Goal: Information Seeking & Learning: Learn about a topic

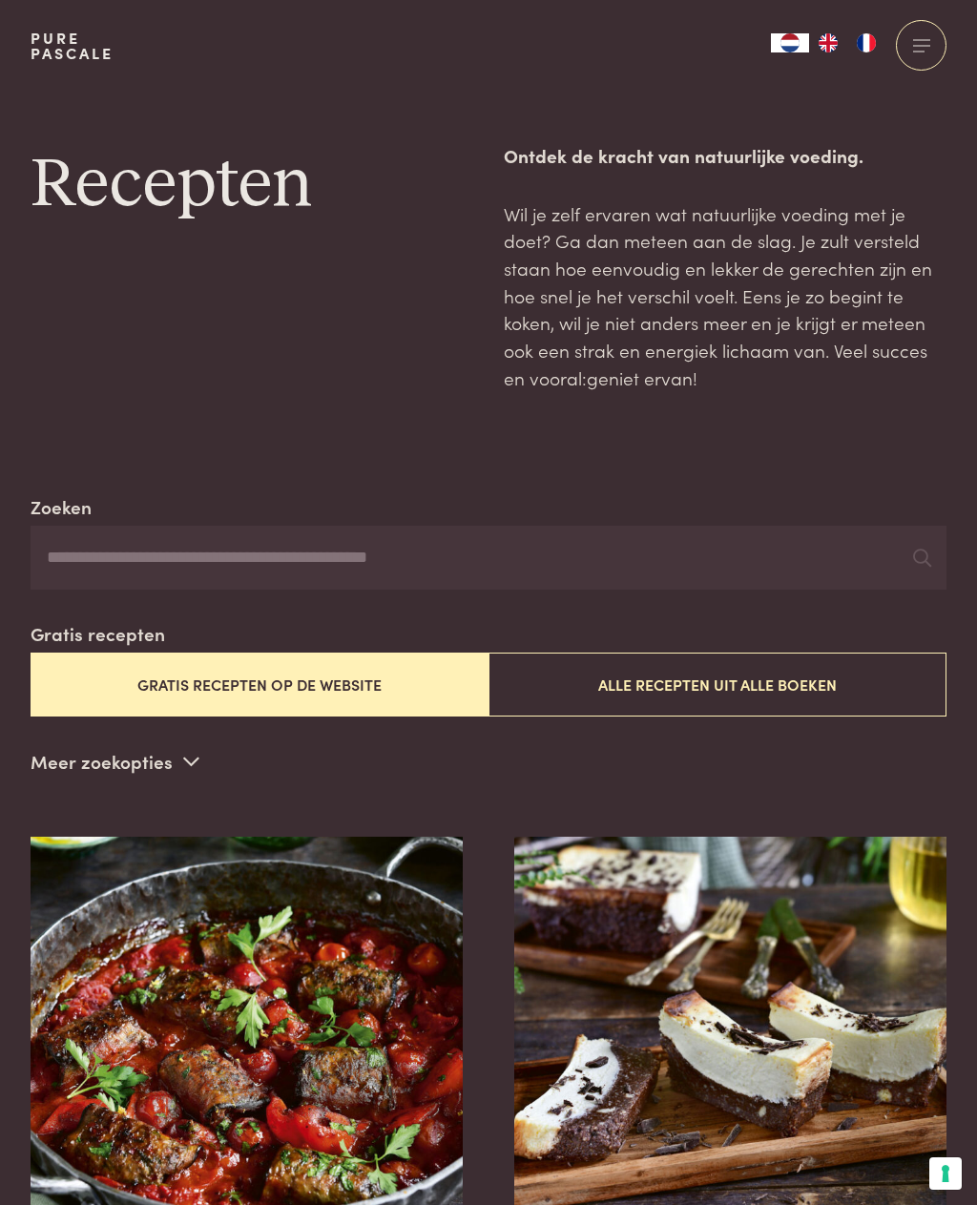
click at [764, 681] on button "Alle recepten uit alle boeken" at bounding box center [717, 685] width 458 height 64
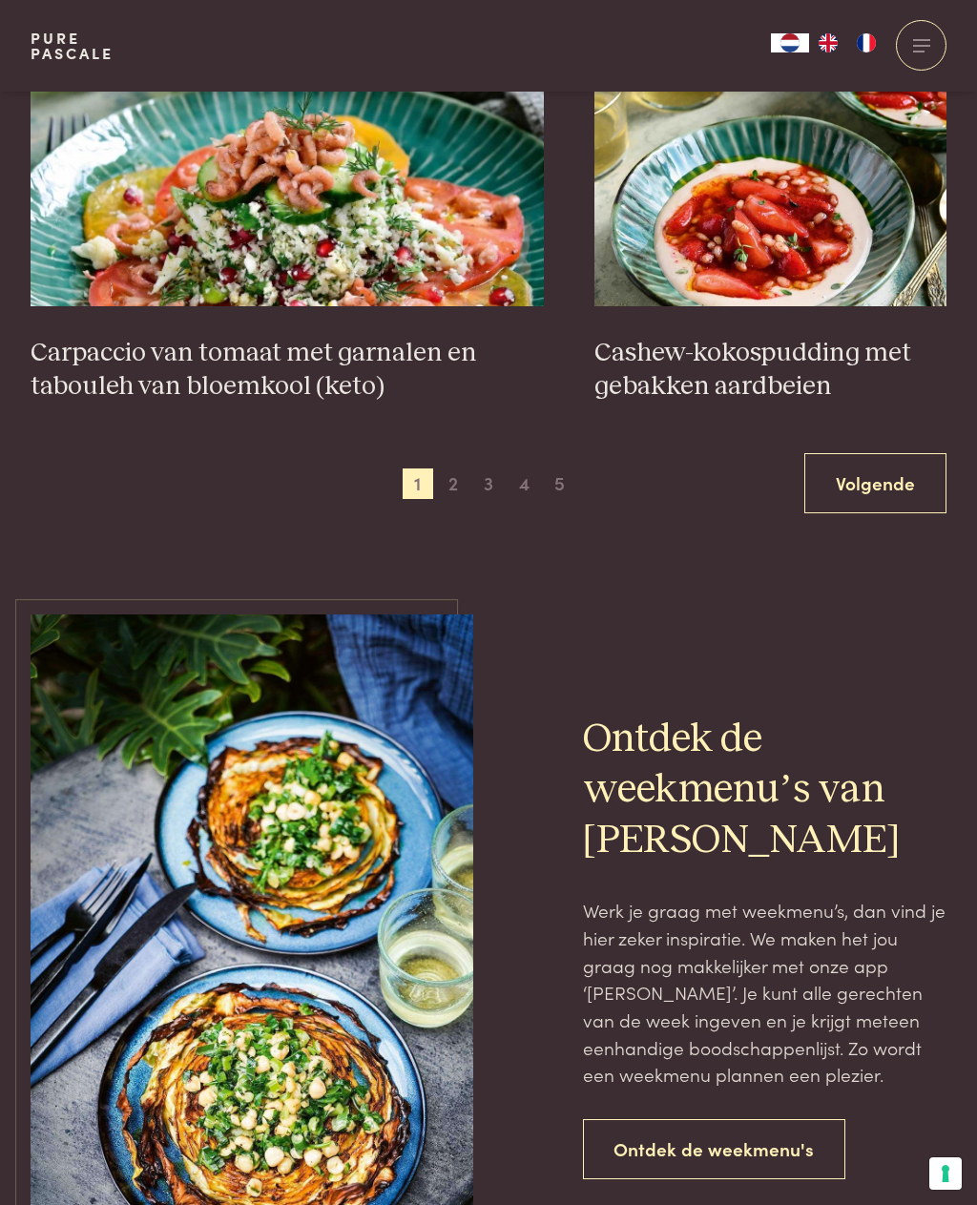
scroll to position [3575, 0]
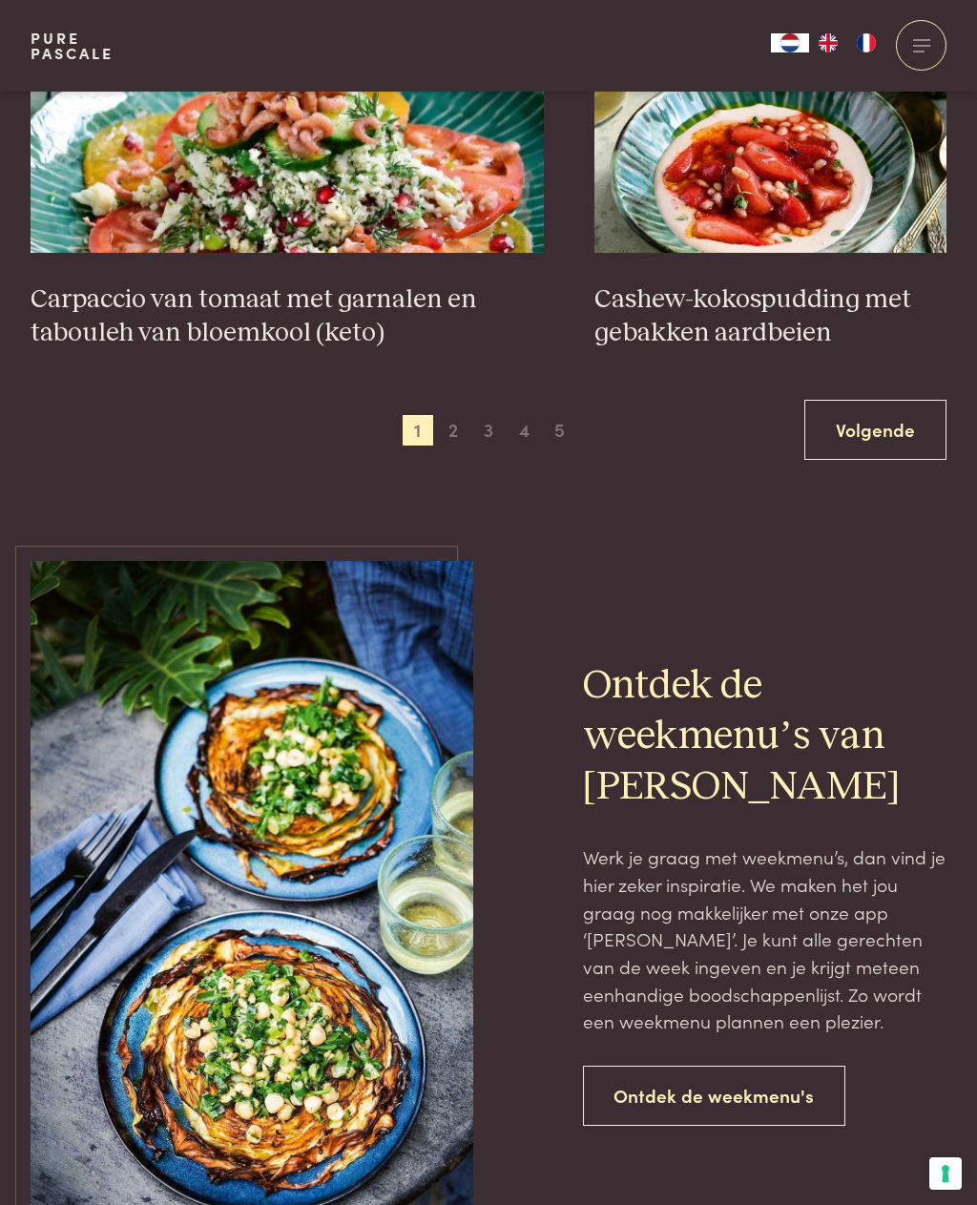
click at [451, 421] on span "2" at bounding box center [453, 430] width 31 height 31
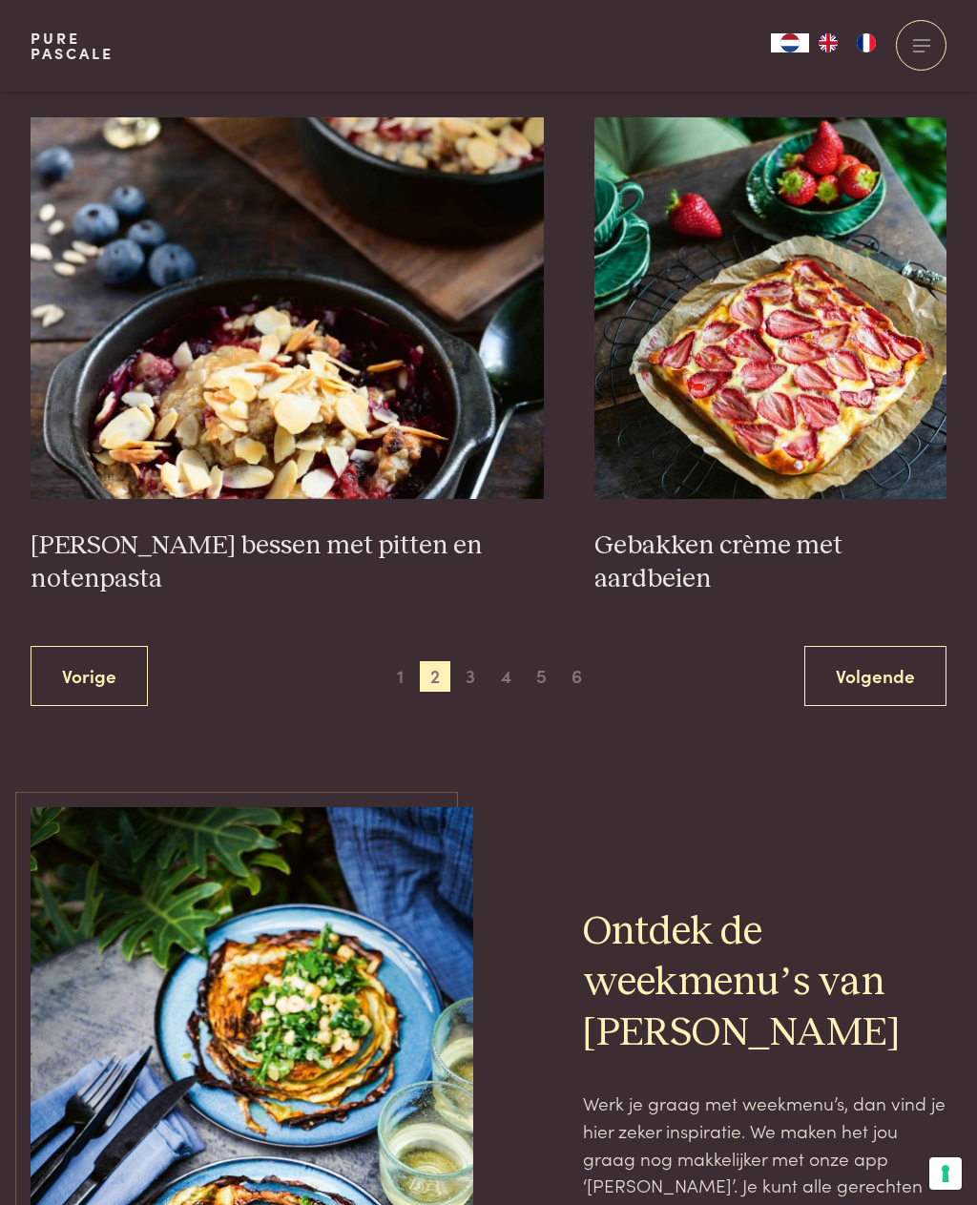
scroll to position [3482, 0]
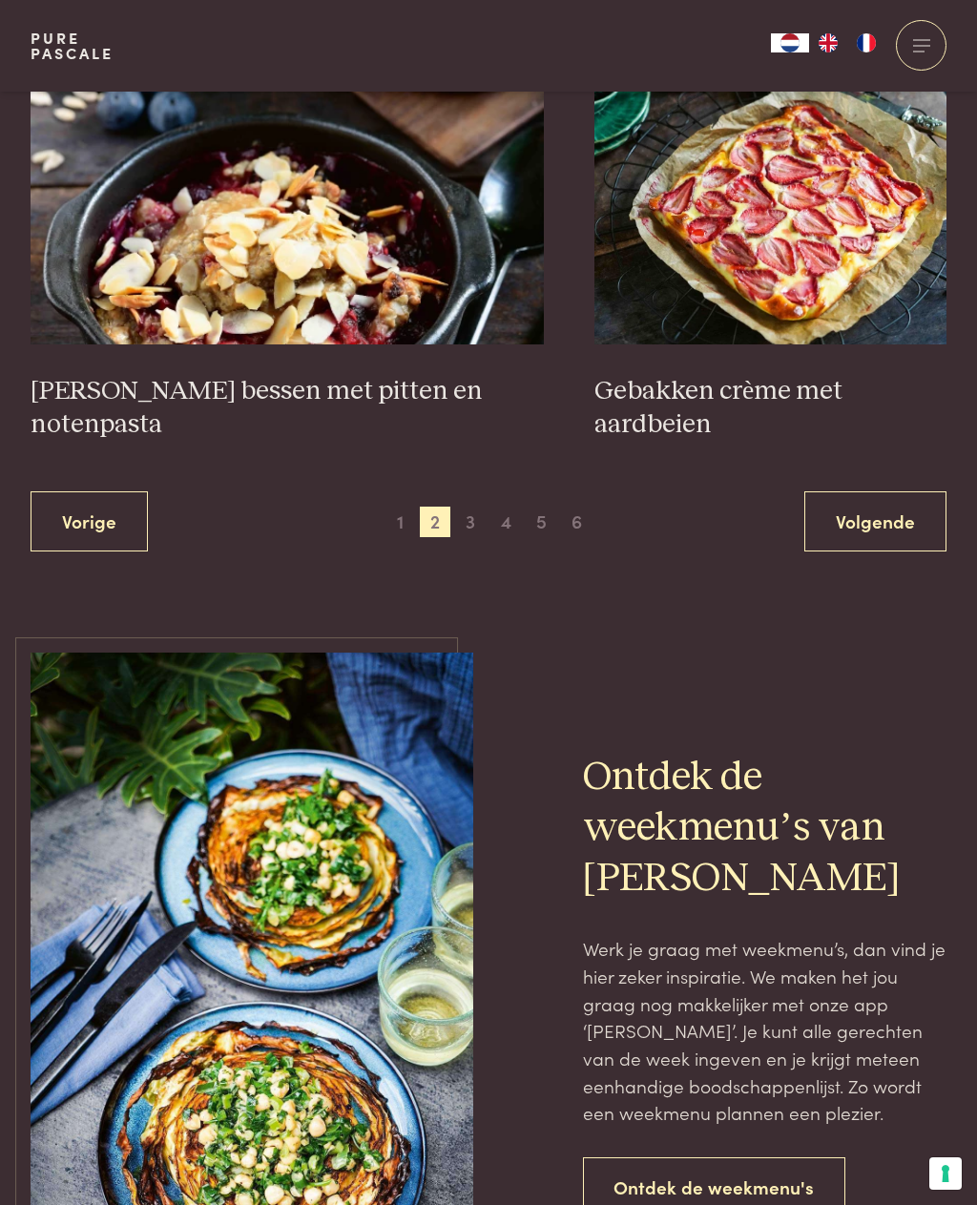
click at [477, 510] on span "3" at bounding box center [470, 522] width 31 height 31
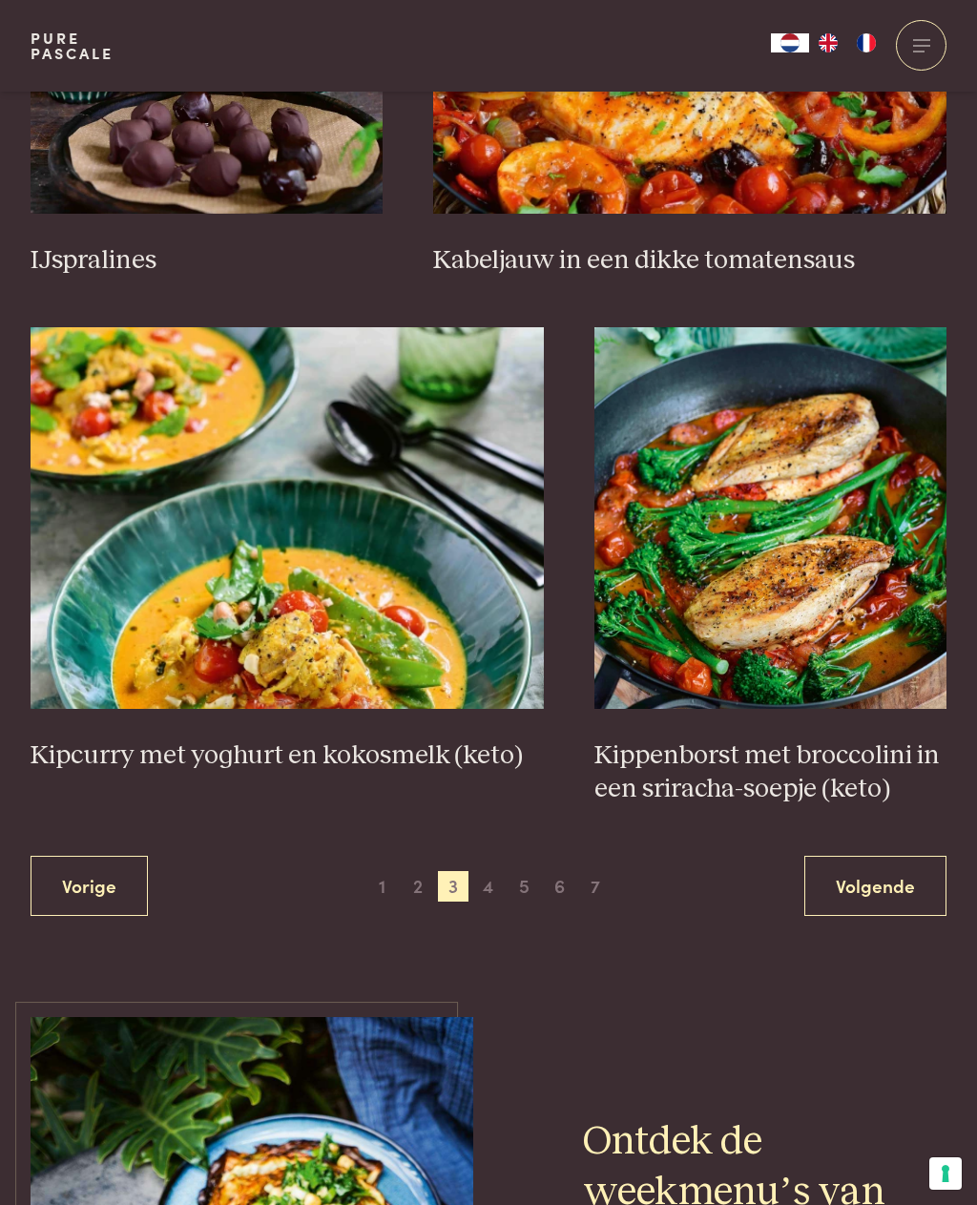
click at [569, 871] on span "6" at bounding box center [559, 886] width 31 height 31
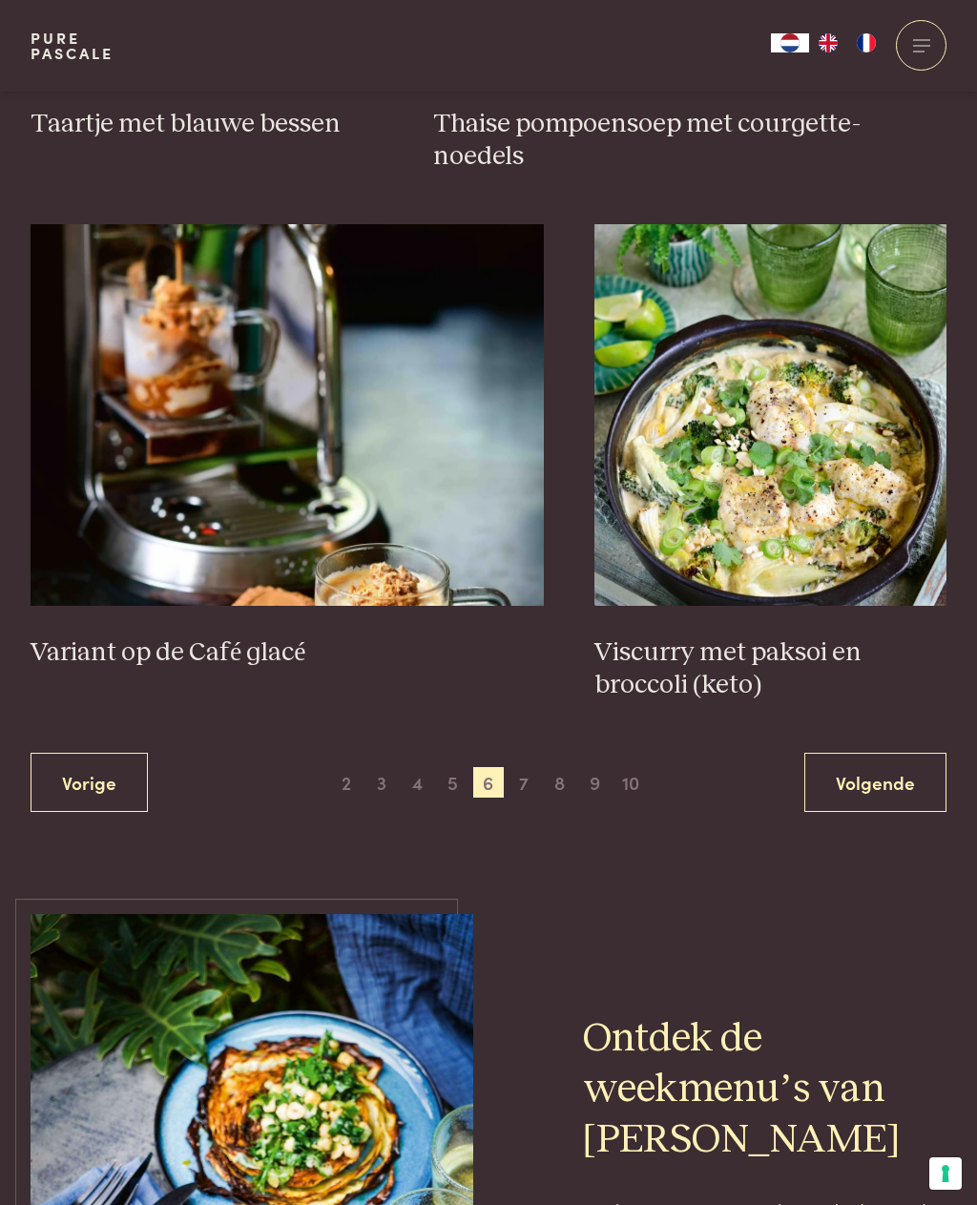
click at [537, 767] on span "7" at bounding box center [523, 782] width 31 height 31
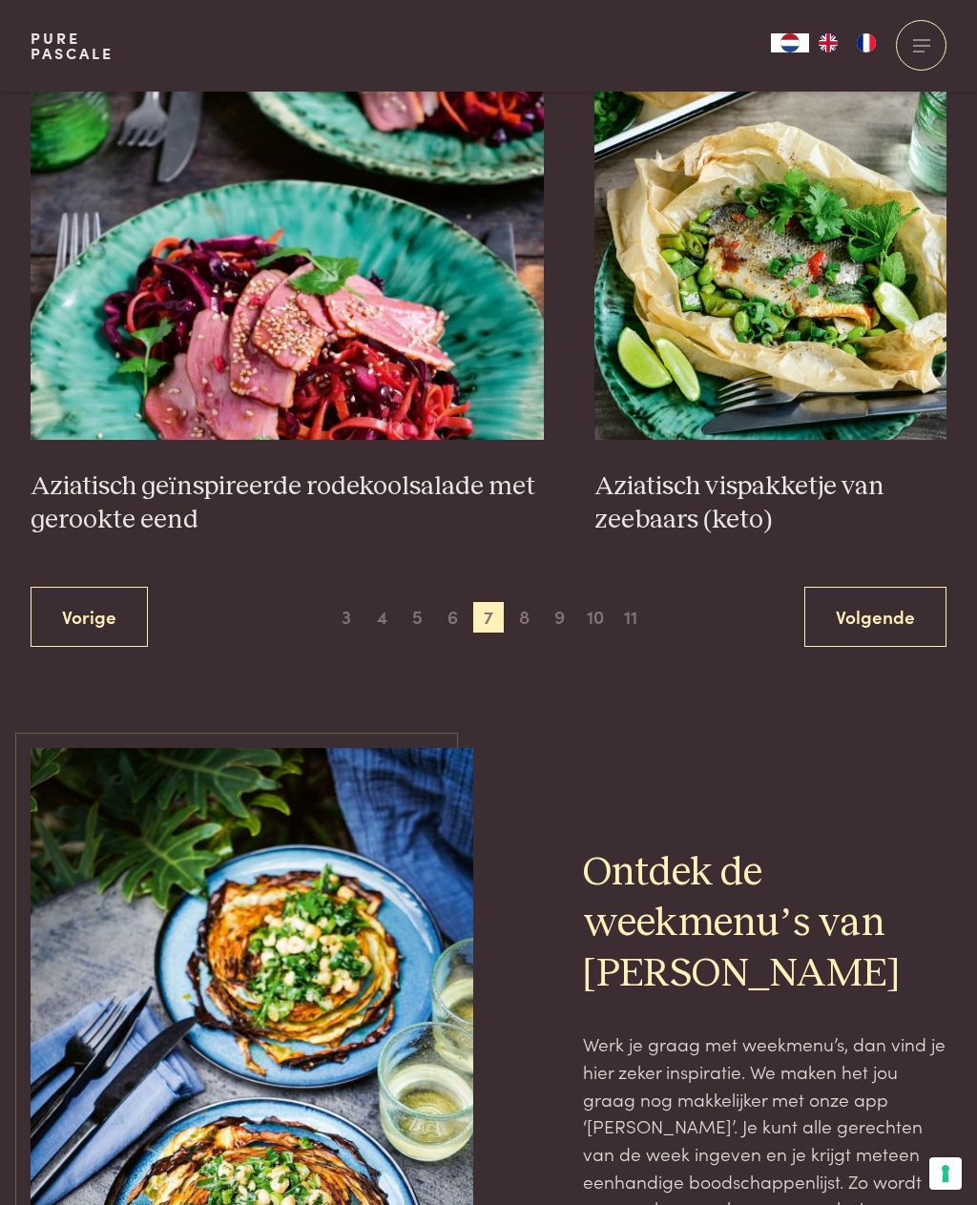
click at [538, 605] on span "8" at bounding box center [523, 617] width 31 height 31
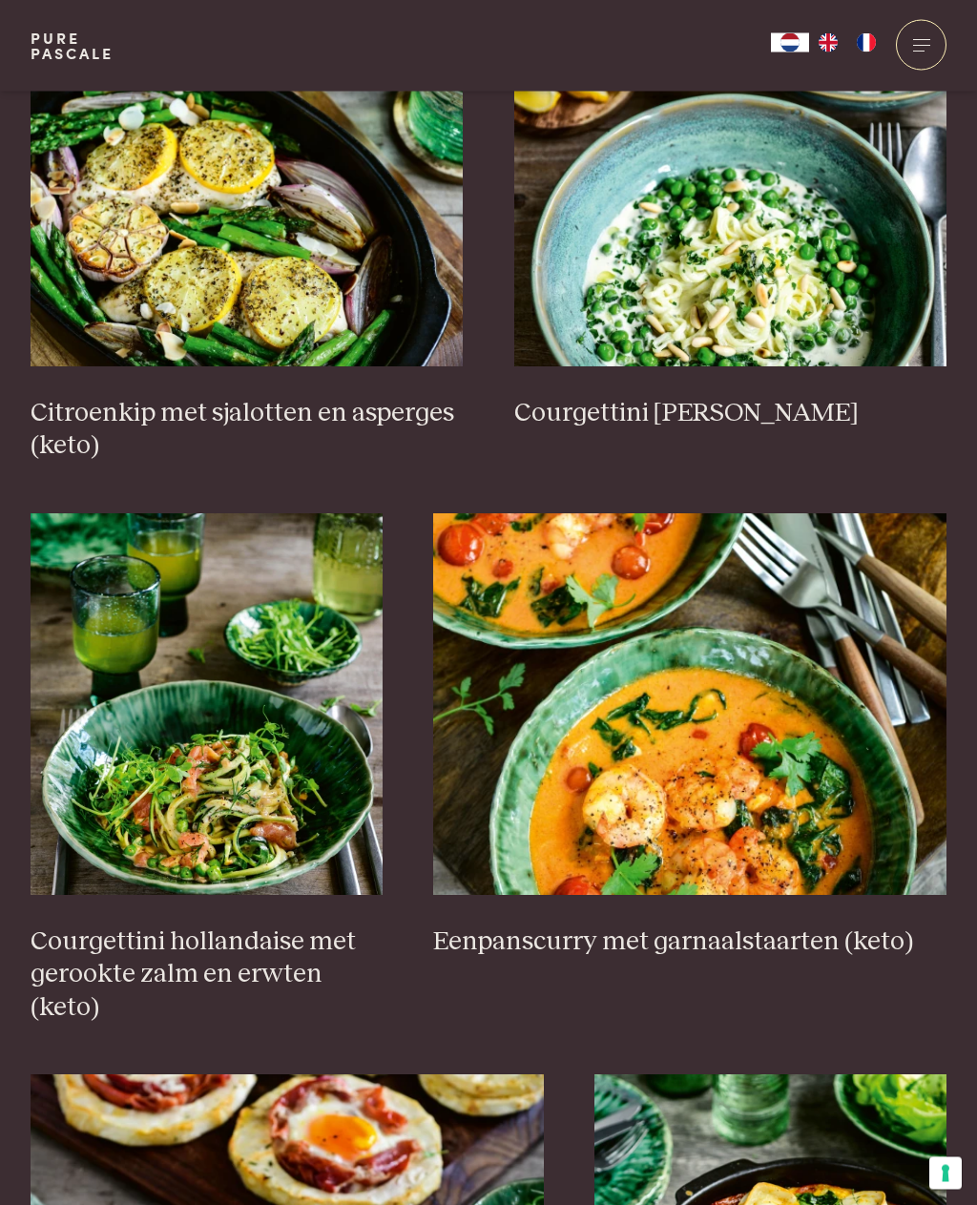
scroll to position [2412, 0]
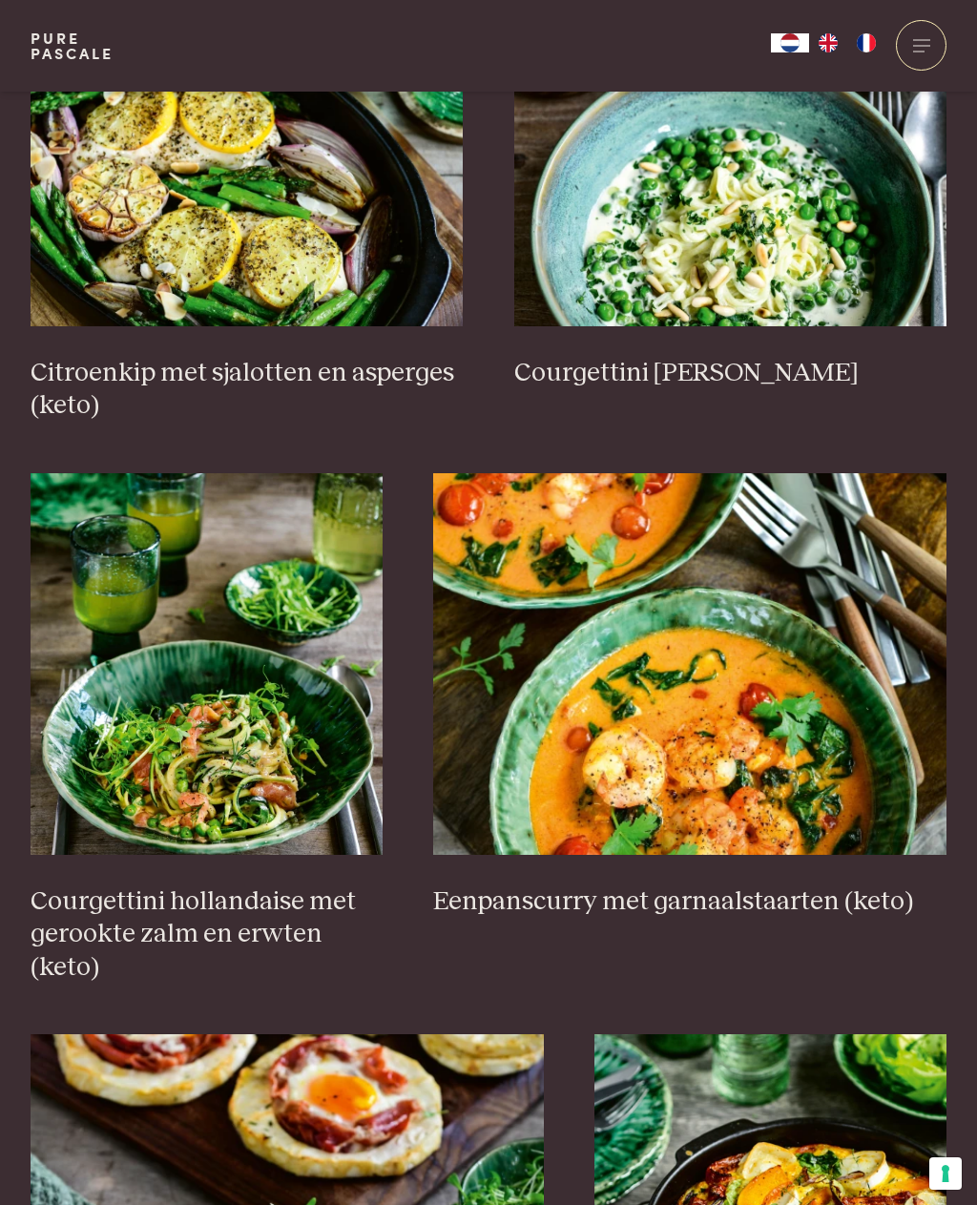
click at [781, 747] on img at bounding box center [689, 664] width 513 height 382
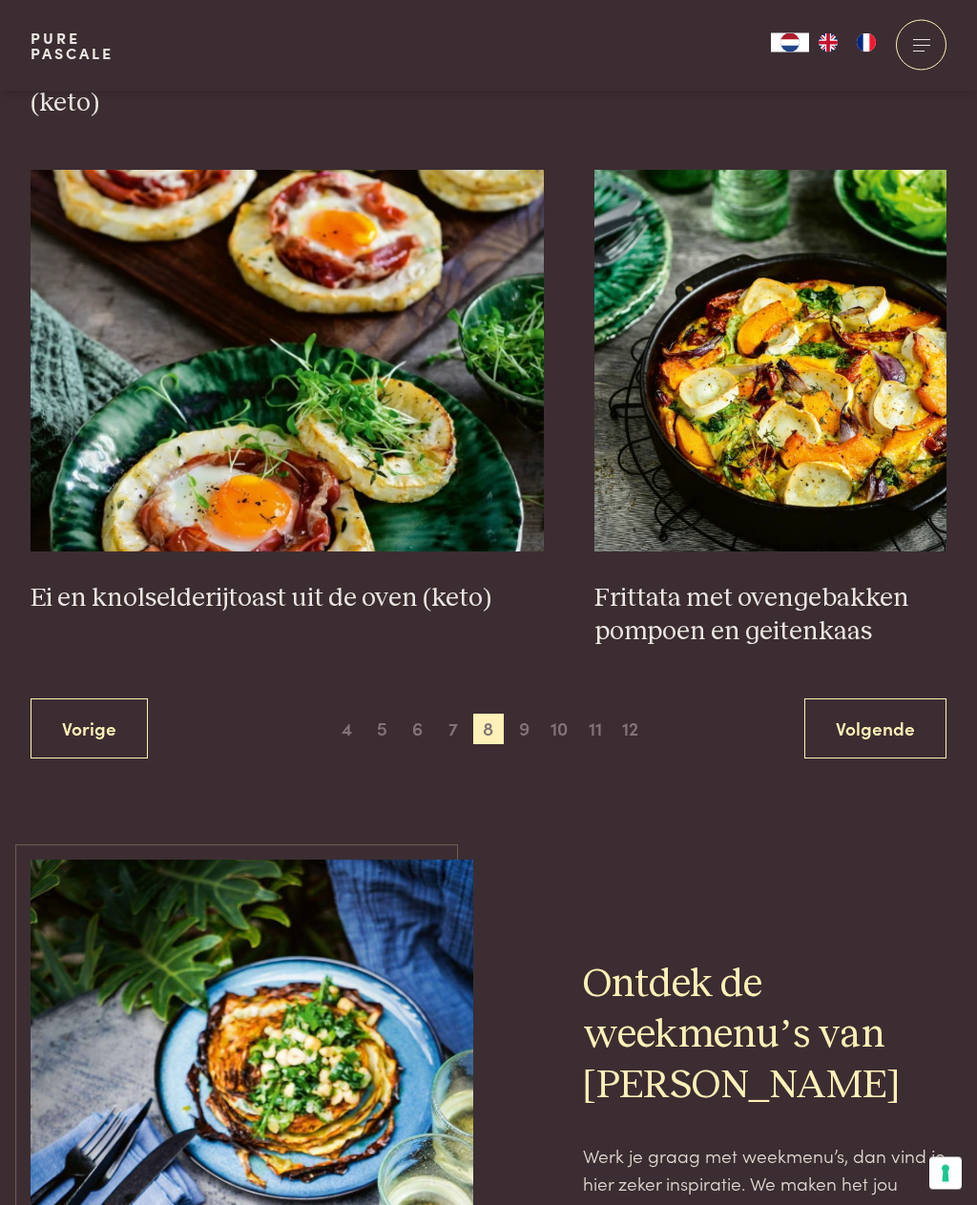
scroll to position [3376, 0]
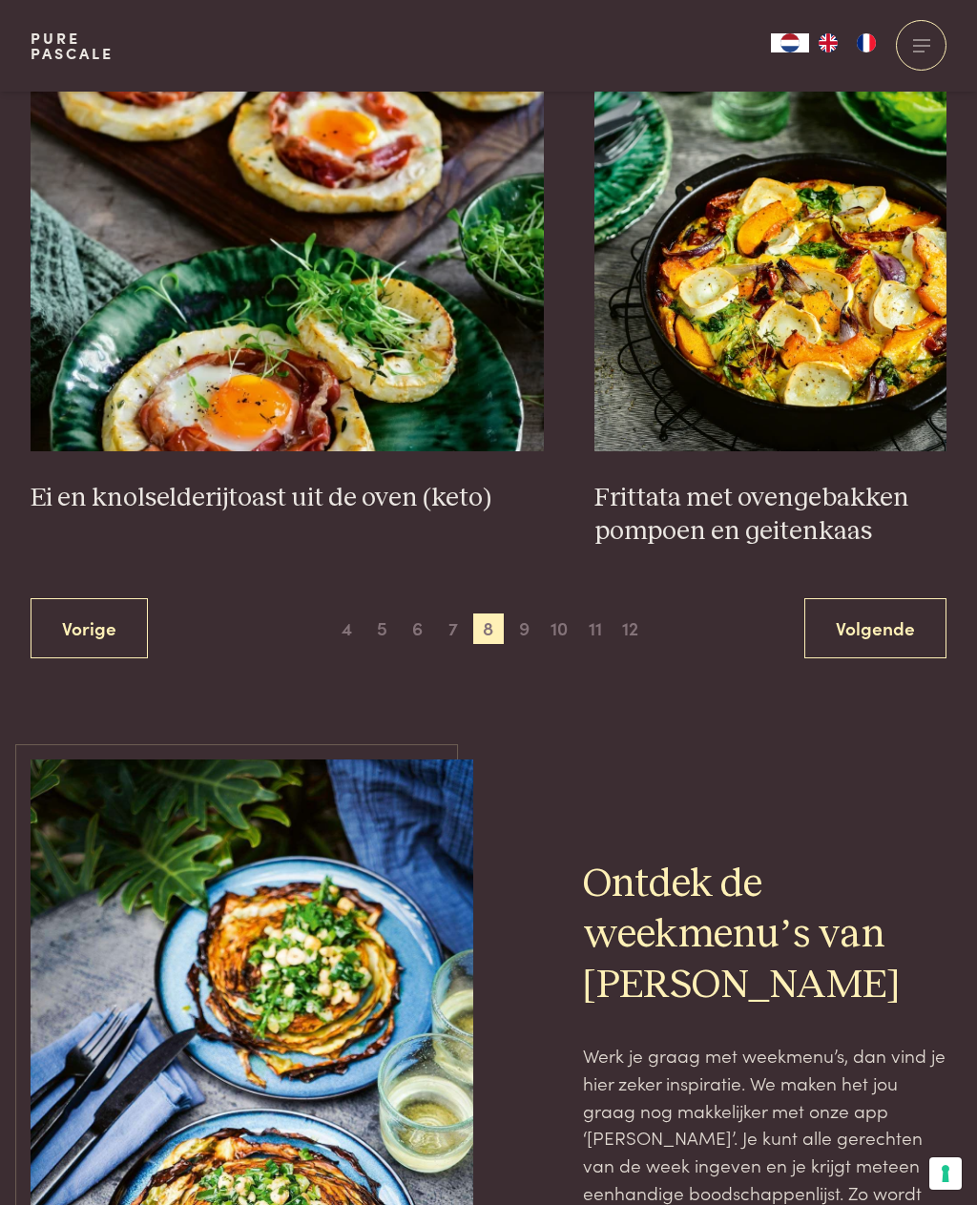
click at [523, 613] on span "9" at bounding box center [523, 628] width 31 height 31
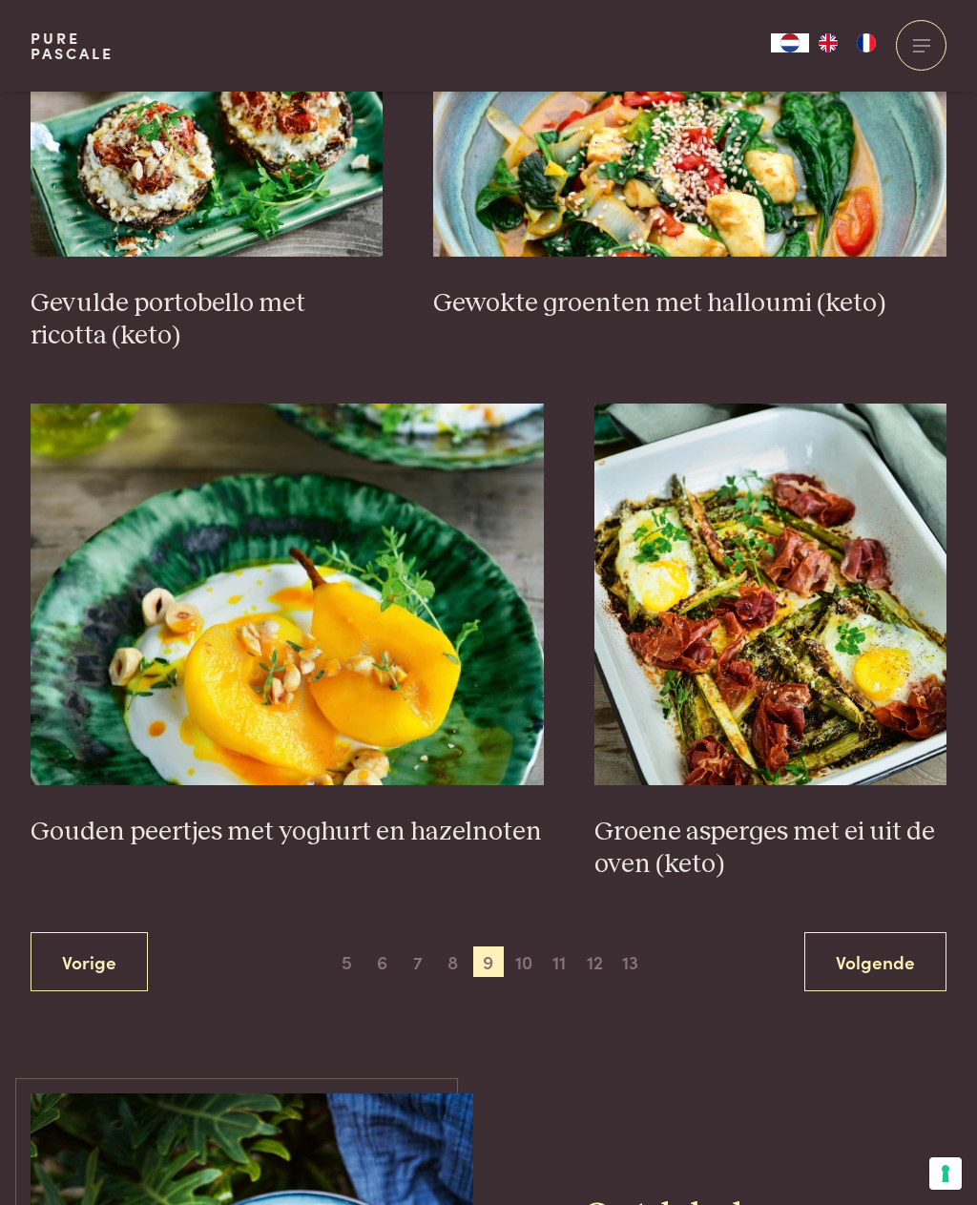
click at [532, 961] on span "10" at bounding box center [523, 961] width 31 height 31
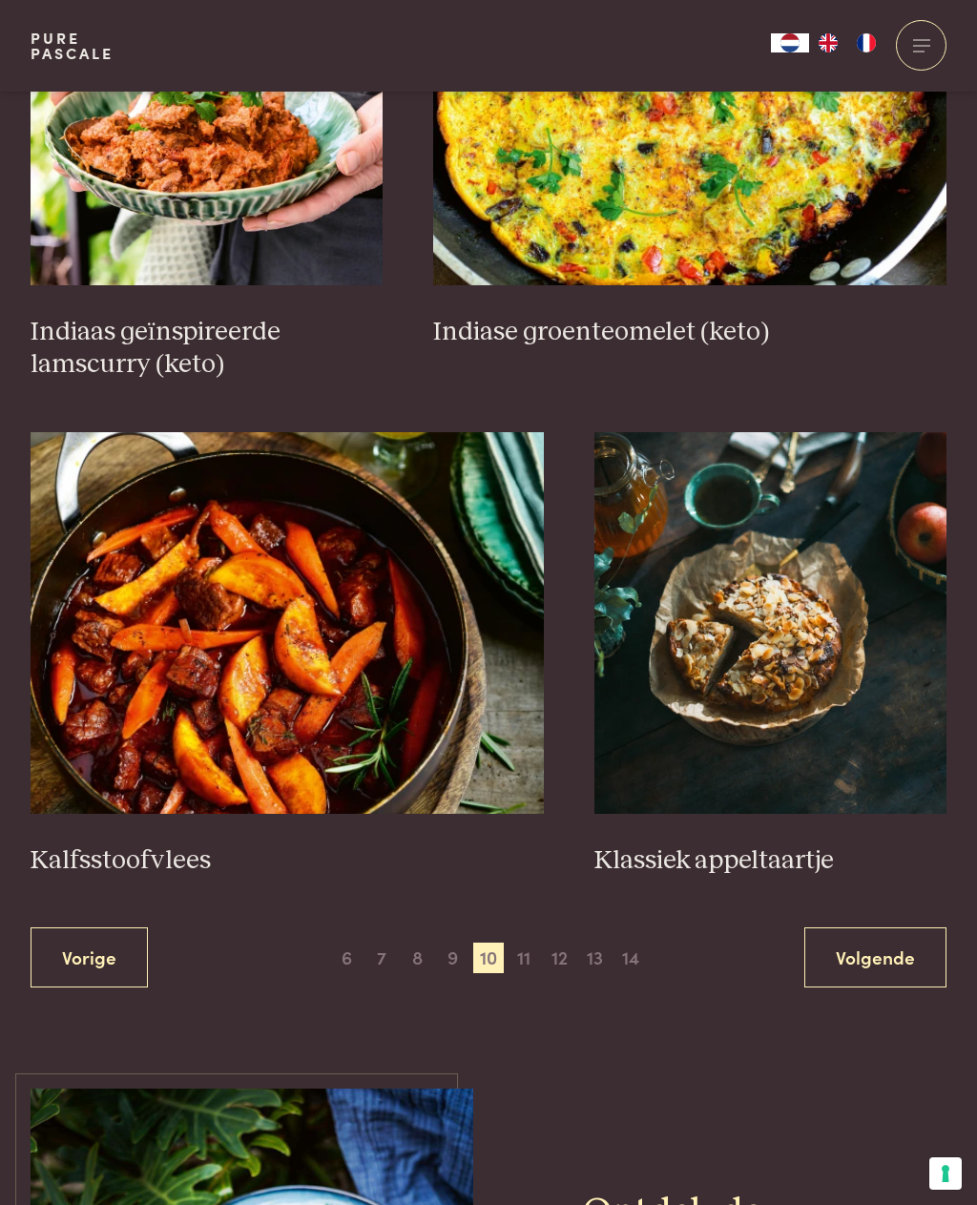
click at [536, 943] on span "11" at bounding box center [523, 958] width 31 height 31
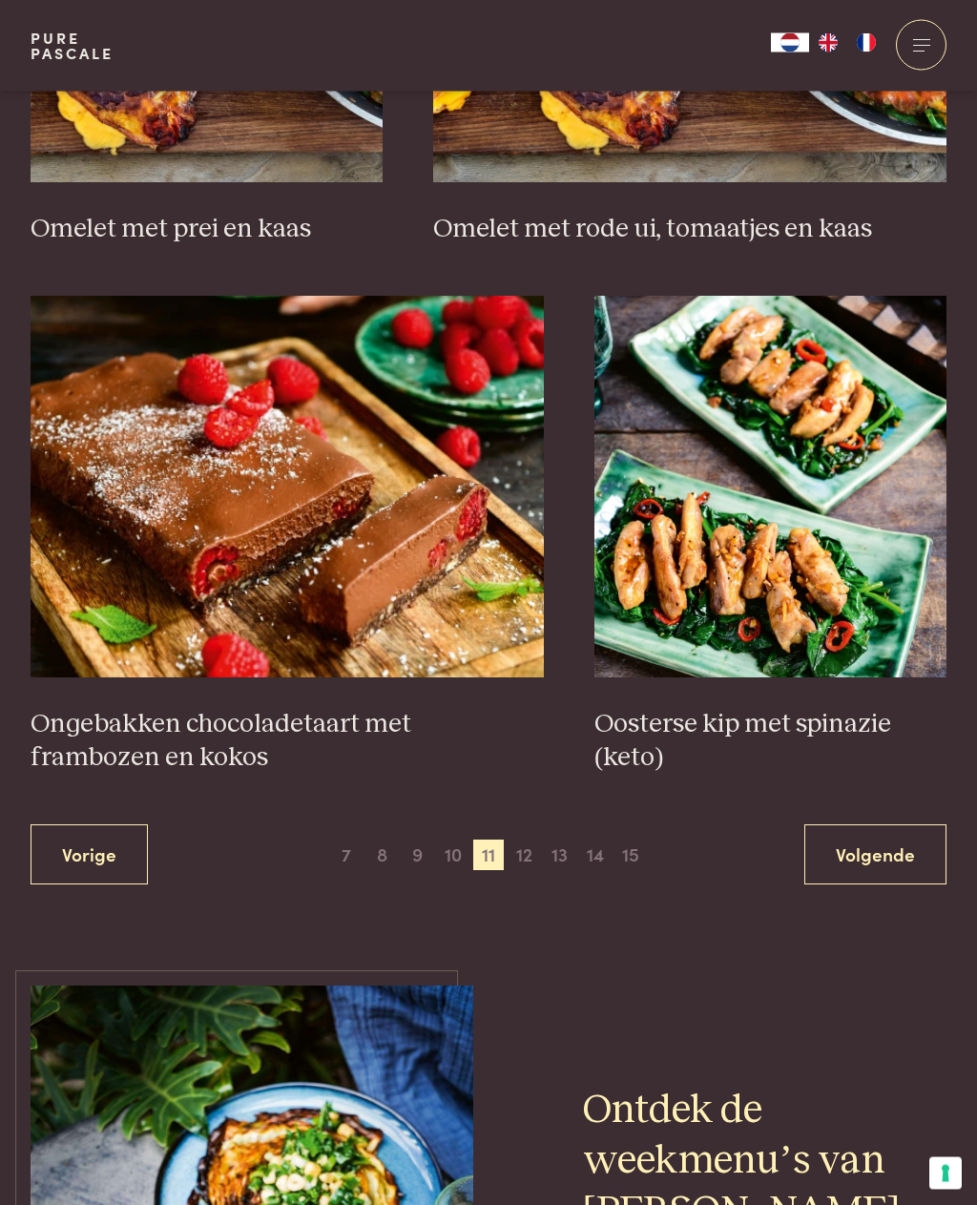
click at [524, 840] on span "12" at bounding box center [523, 855] width 31 height 31
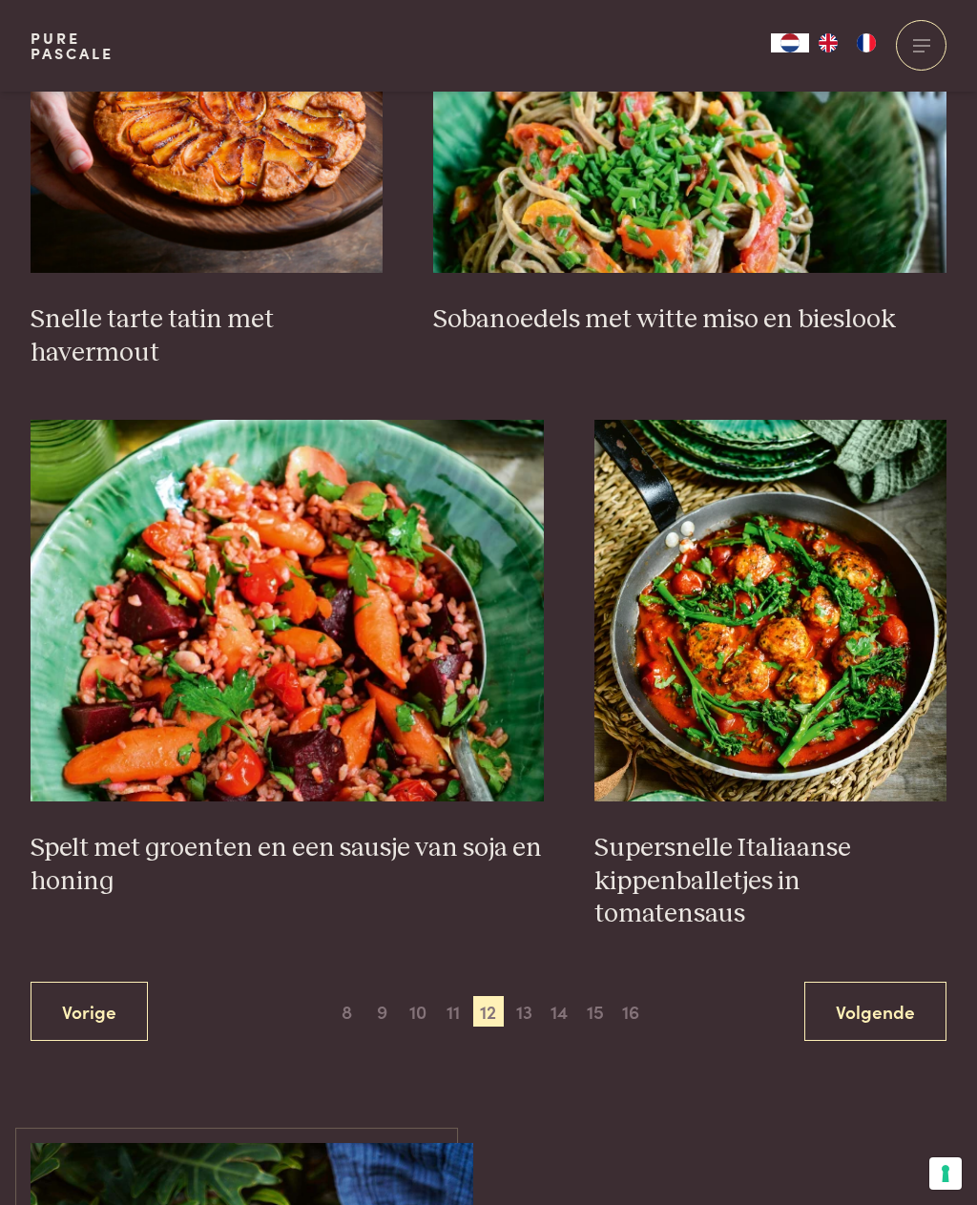
click at [526, 996] on span "13" at bounding box center [523, 1011] width 31 height 31
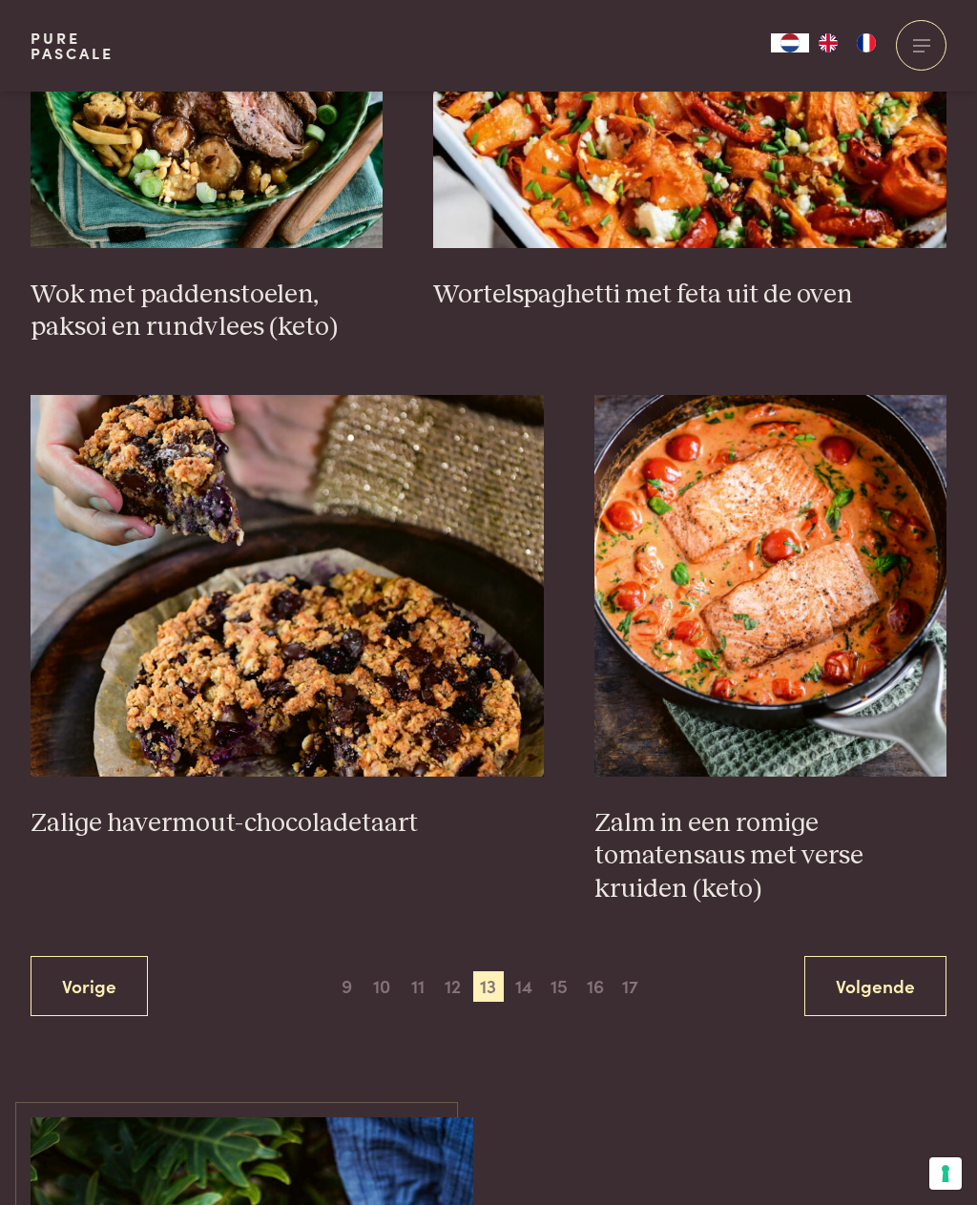
click at [530, 973] on span "14" at bounding box center [523, 986] width 31 height 31
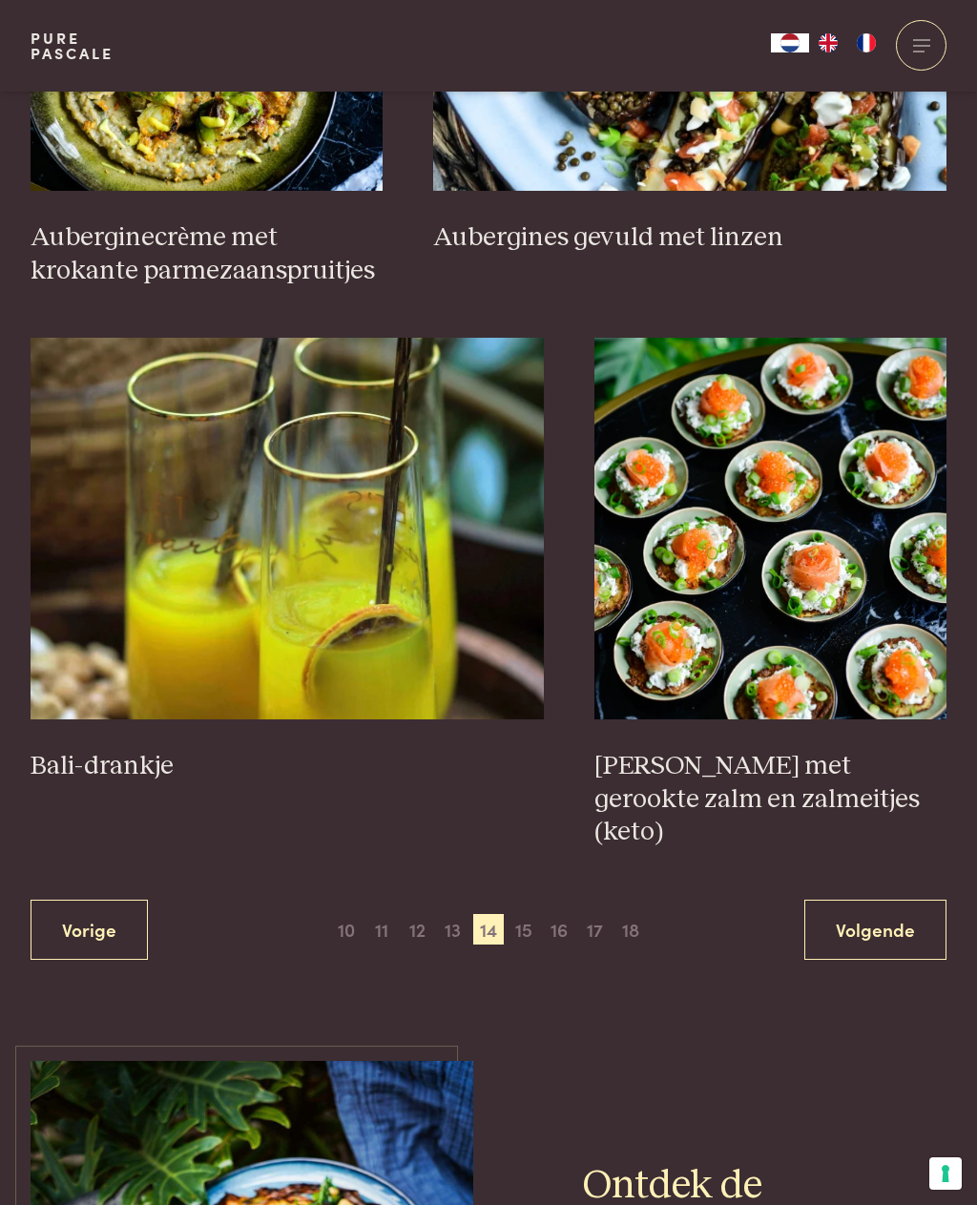
click at [529, 914] on span "15" at bounding box center [523, 929] width 31 height 31
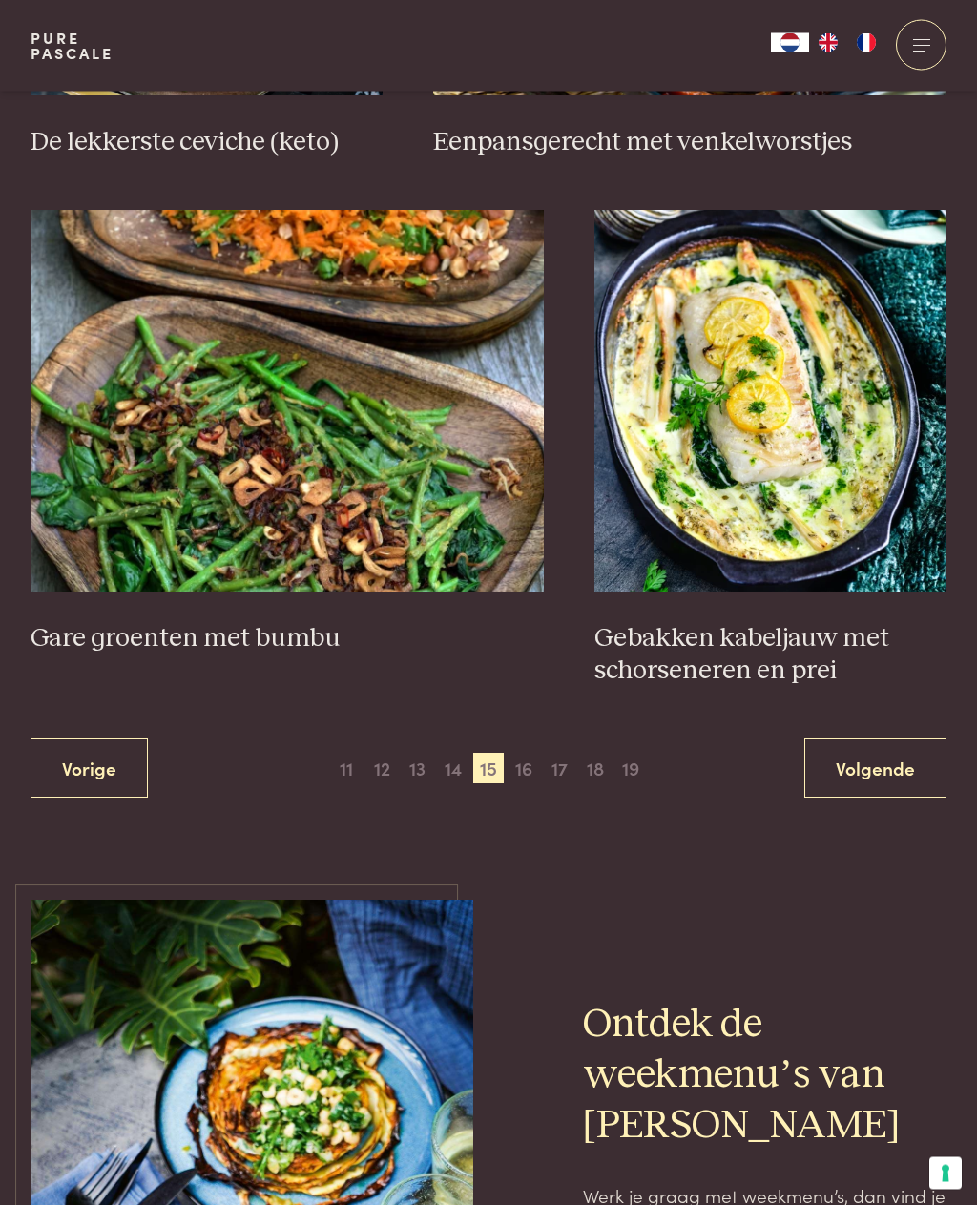
scroll to position [3378, 0]
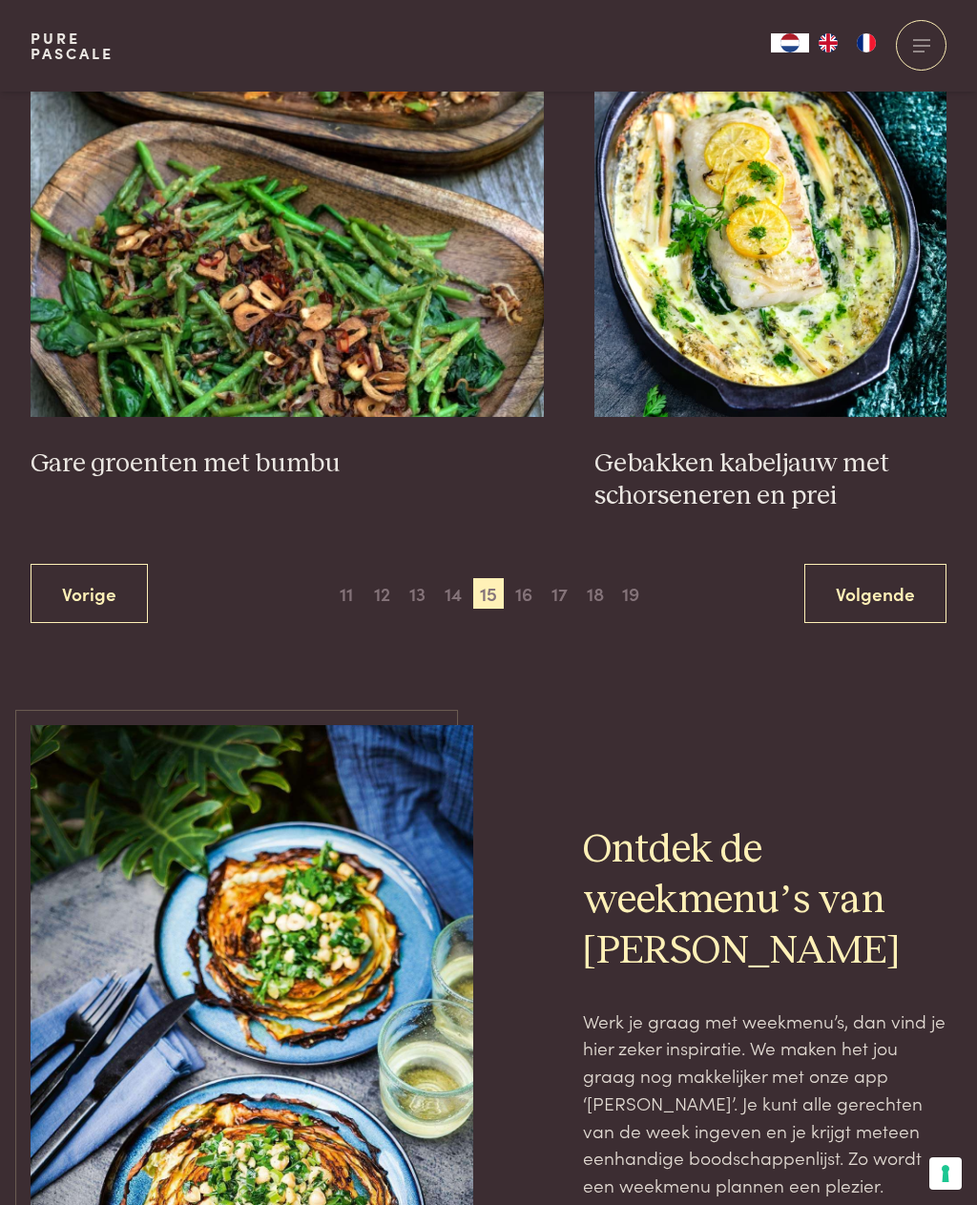
click at [533, 581] on span "16" at bounding box center [523, 593] width 31 height 31
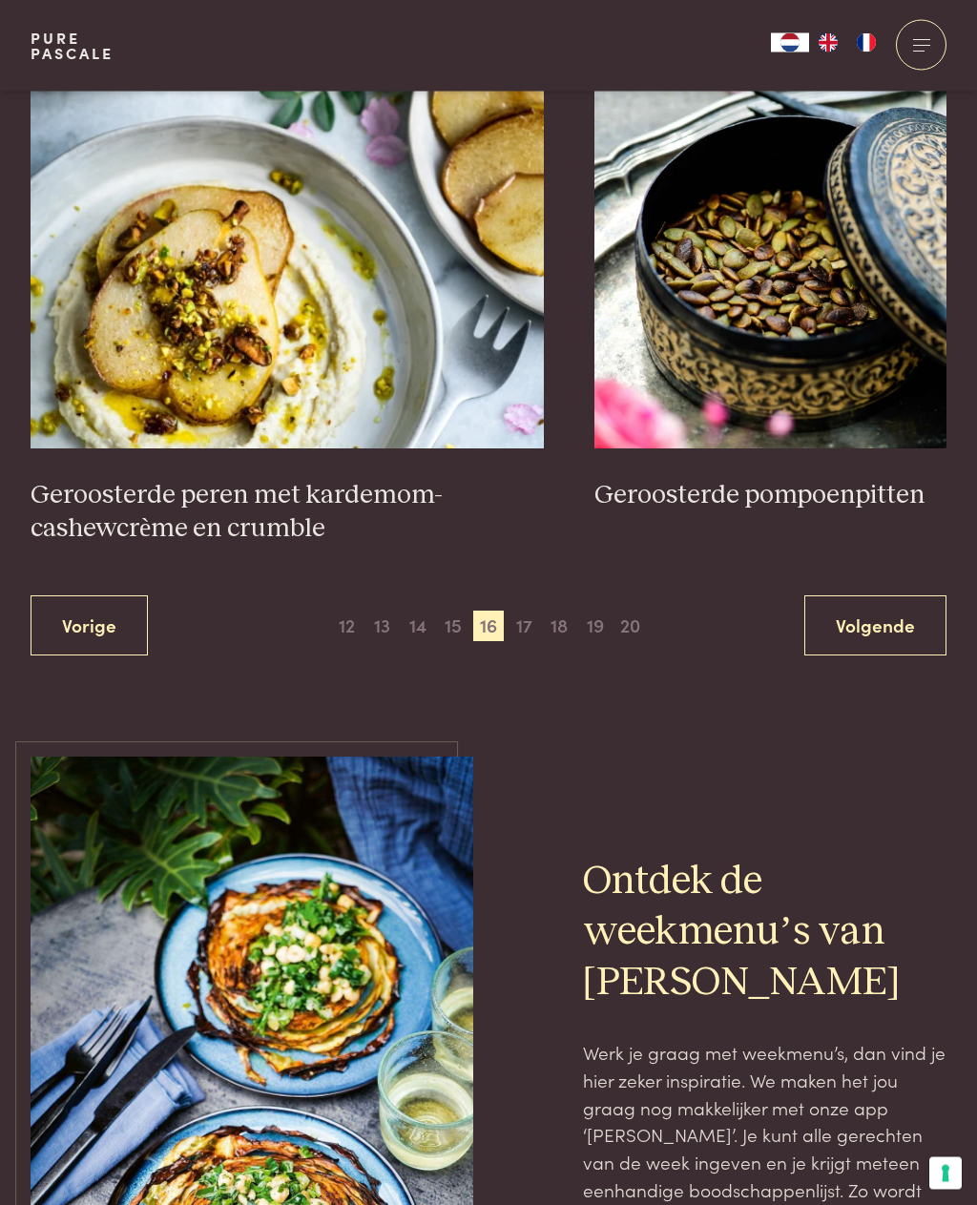
scroll to position [3554, 0]
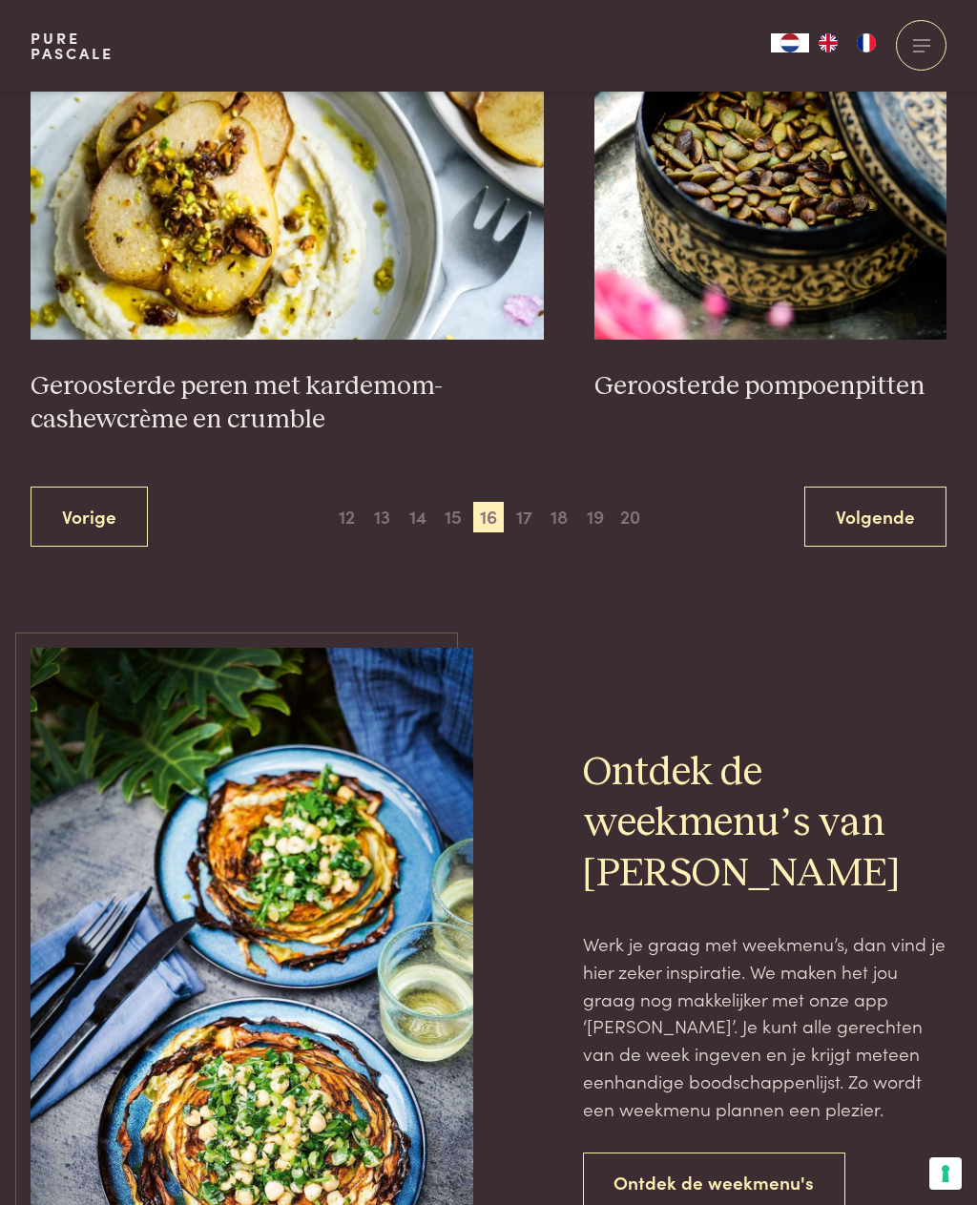
click at [532, 502] on span "17" at bounding box center [523, 517] width 31 height 31
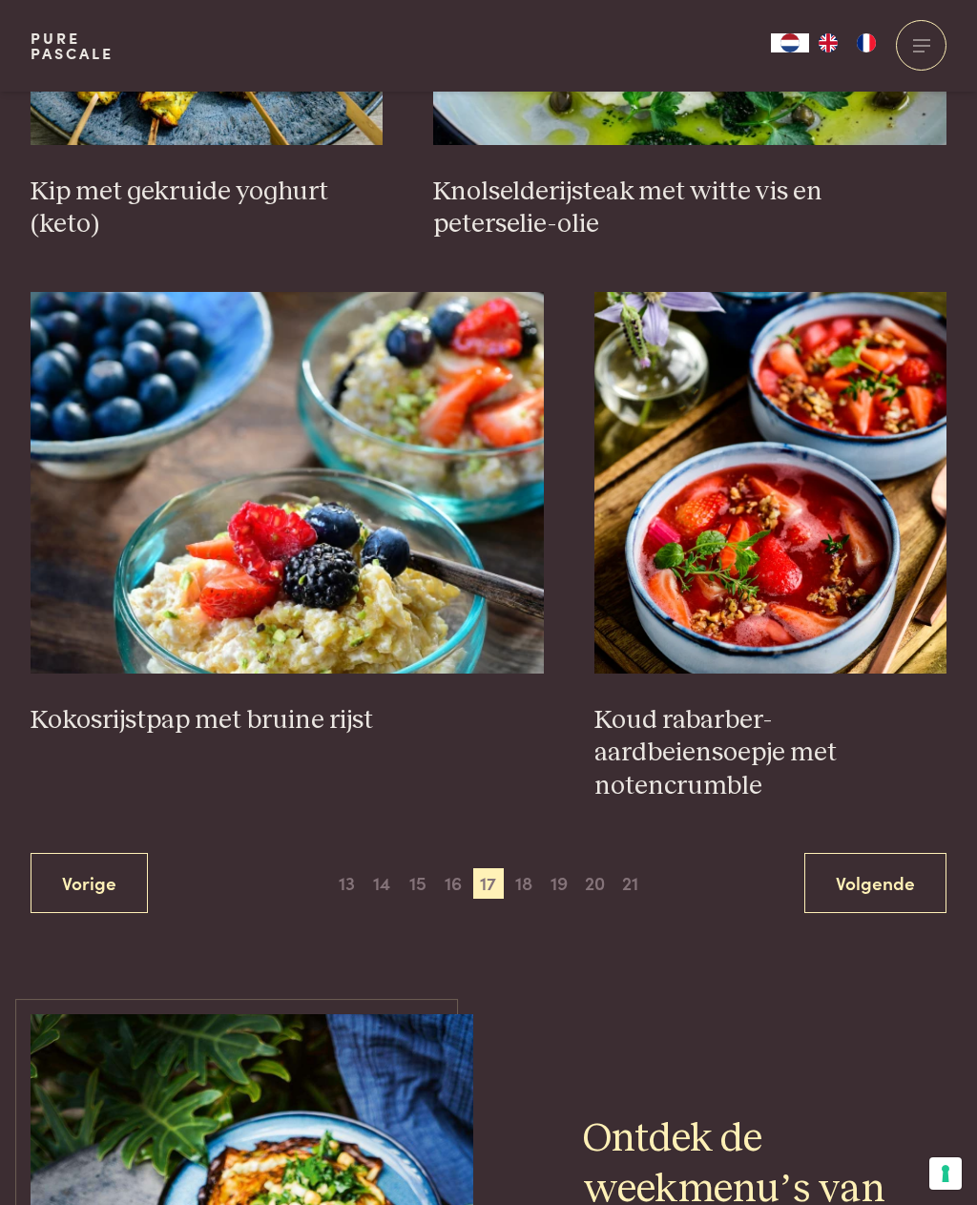
click at [527, 868] on span "18" at bounding box center [523, 883] width 31 height 31
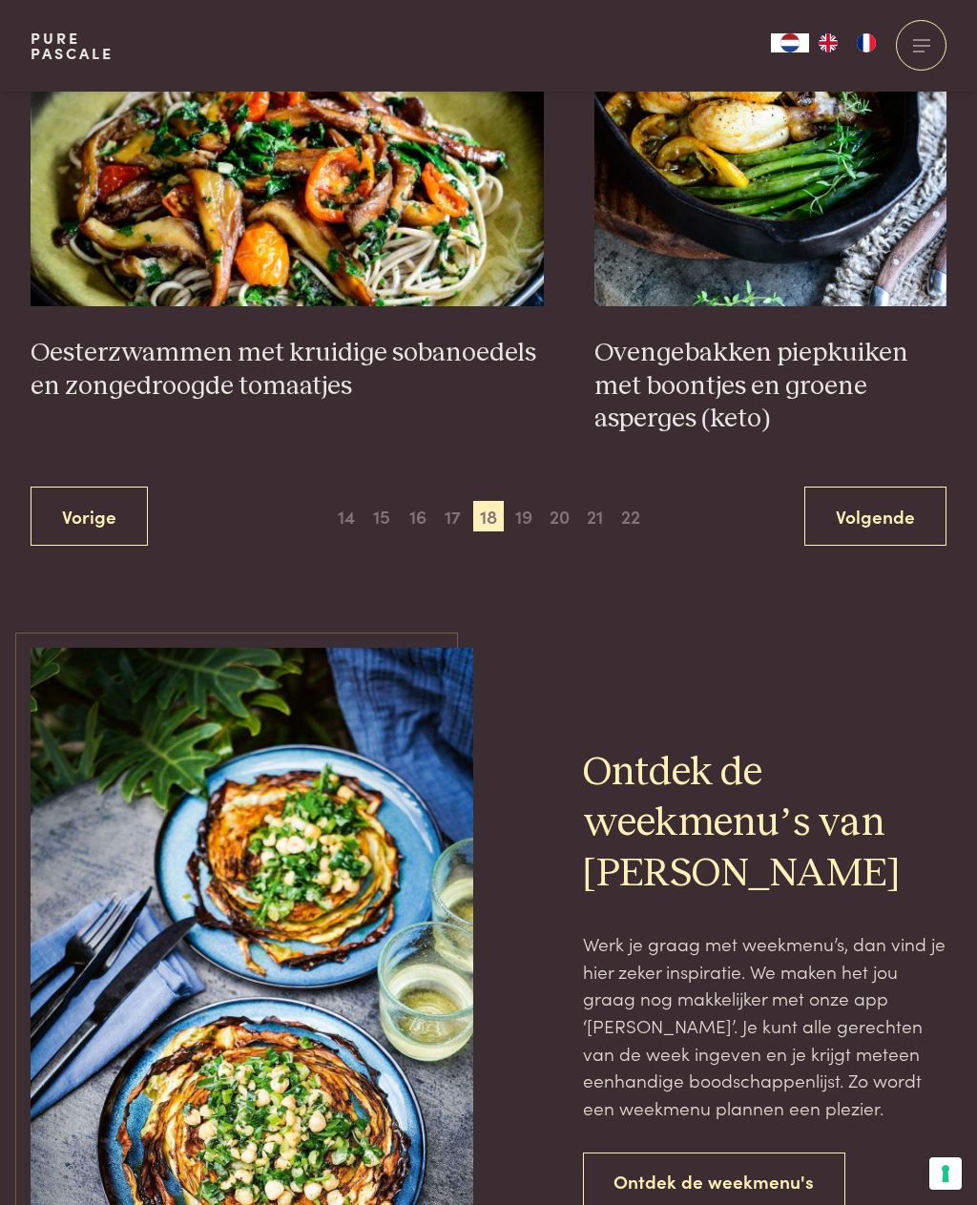
click at [530, 504] on span "19" at bounding box center [523, 516] width 31 height 31
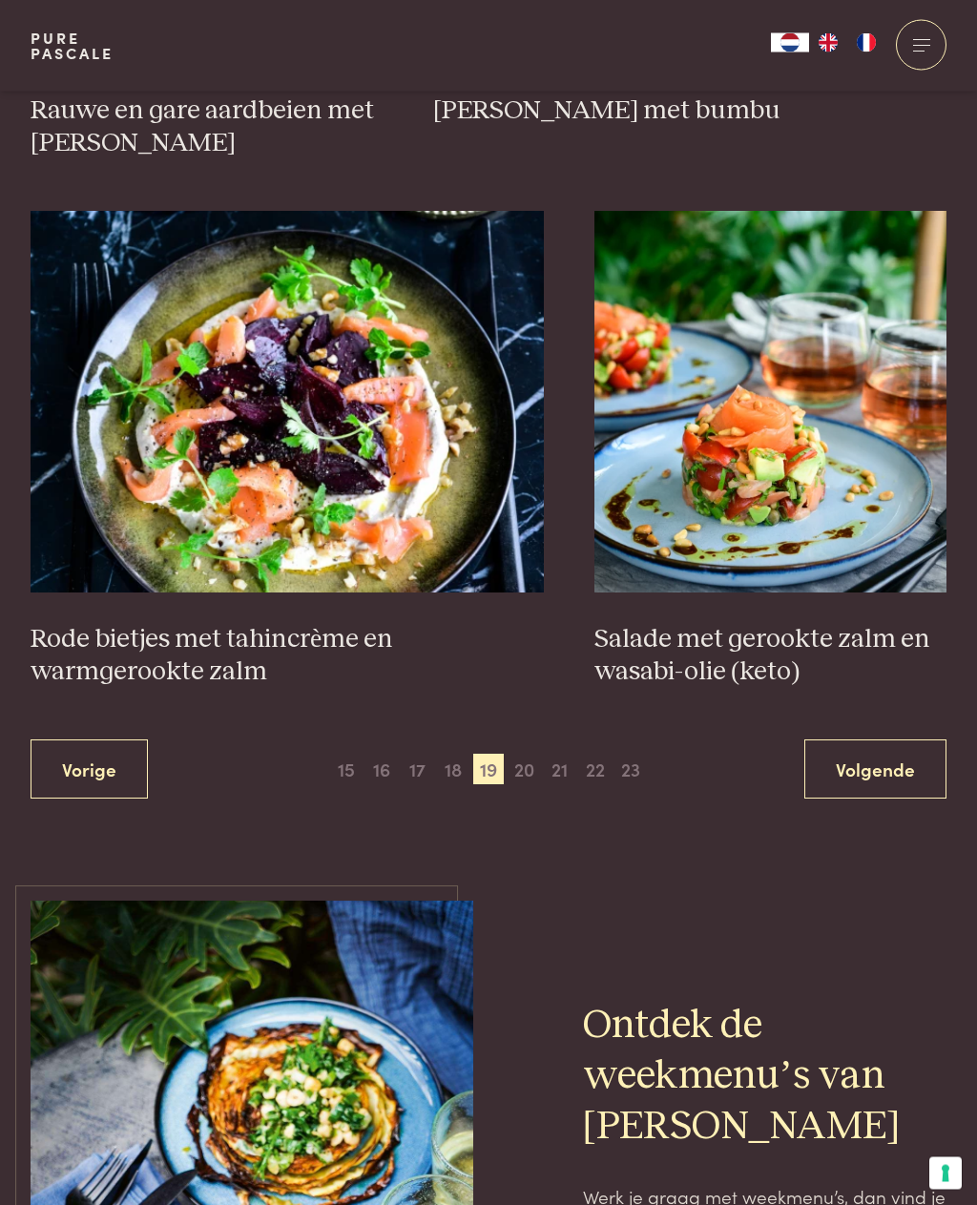
click at [529, 756] on span "20" at bounding box center [523, 770] width 31 height 31
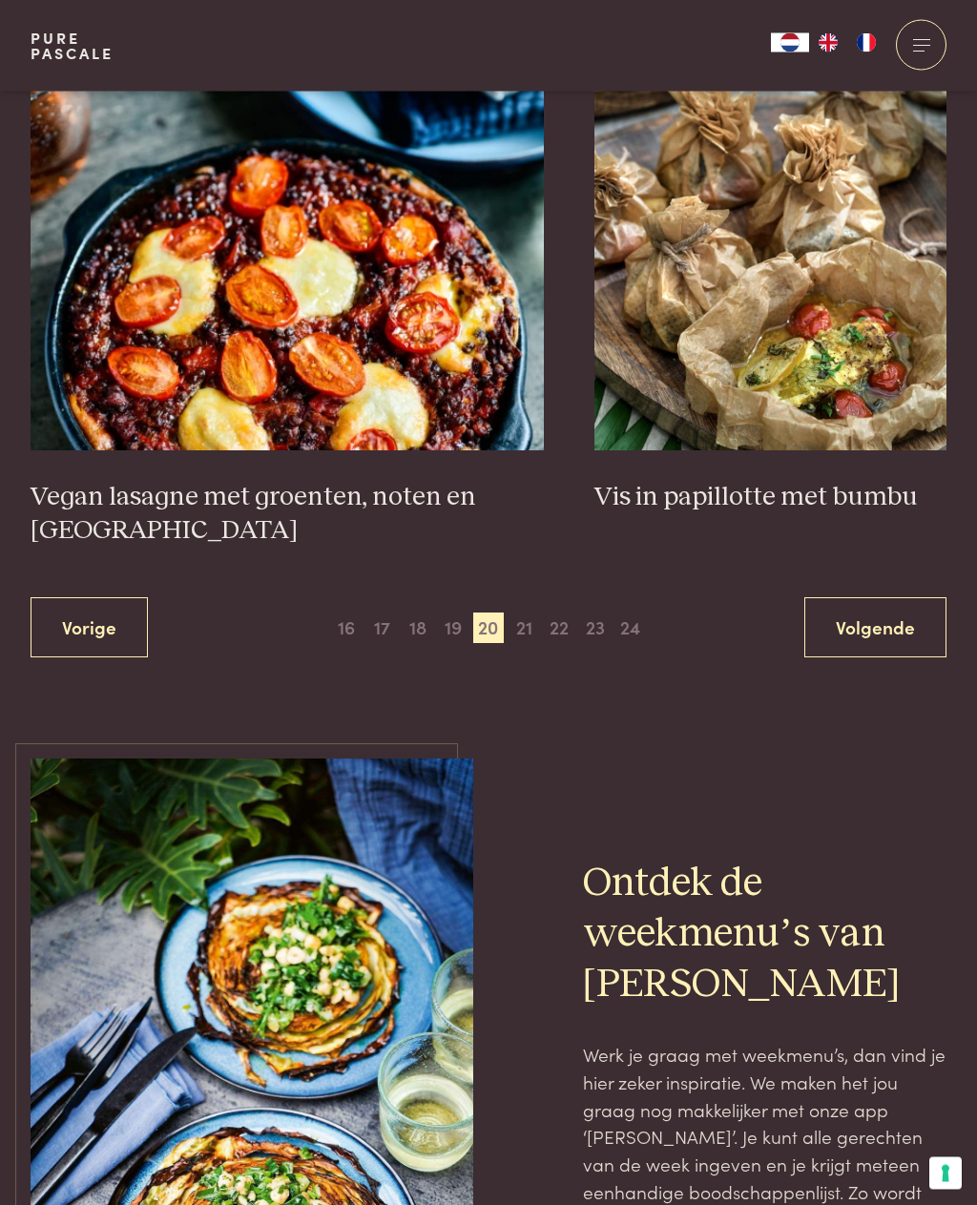
click at [516, 613] on span "21" at bounding box center [523, 628] width 31 height 31
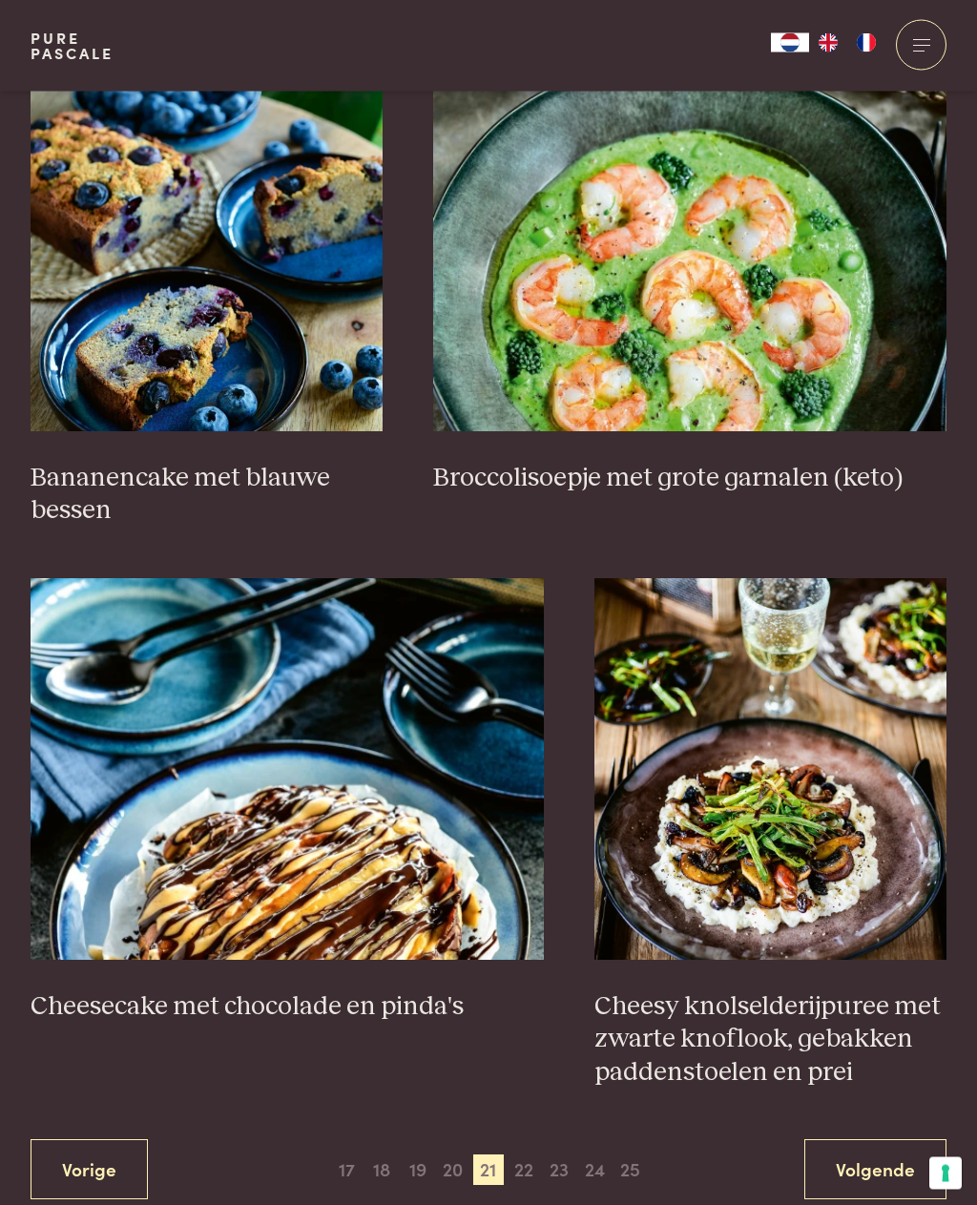
scroll to position [2855, 0]
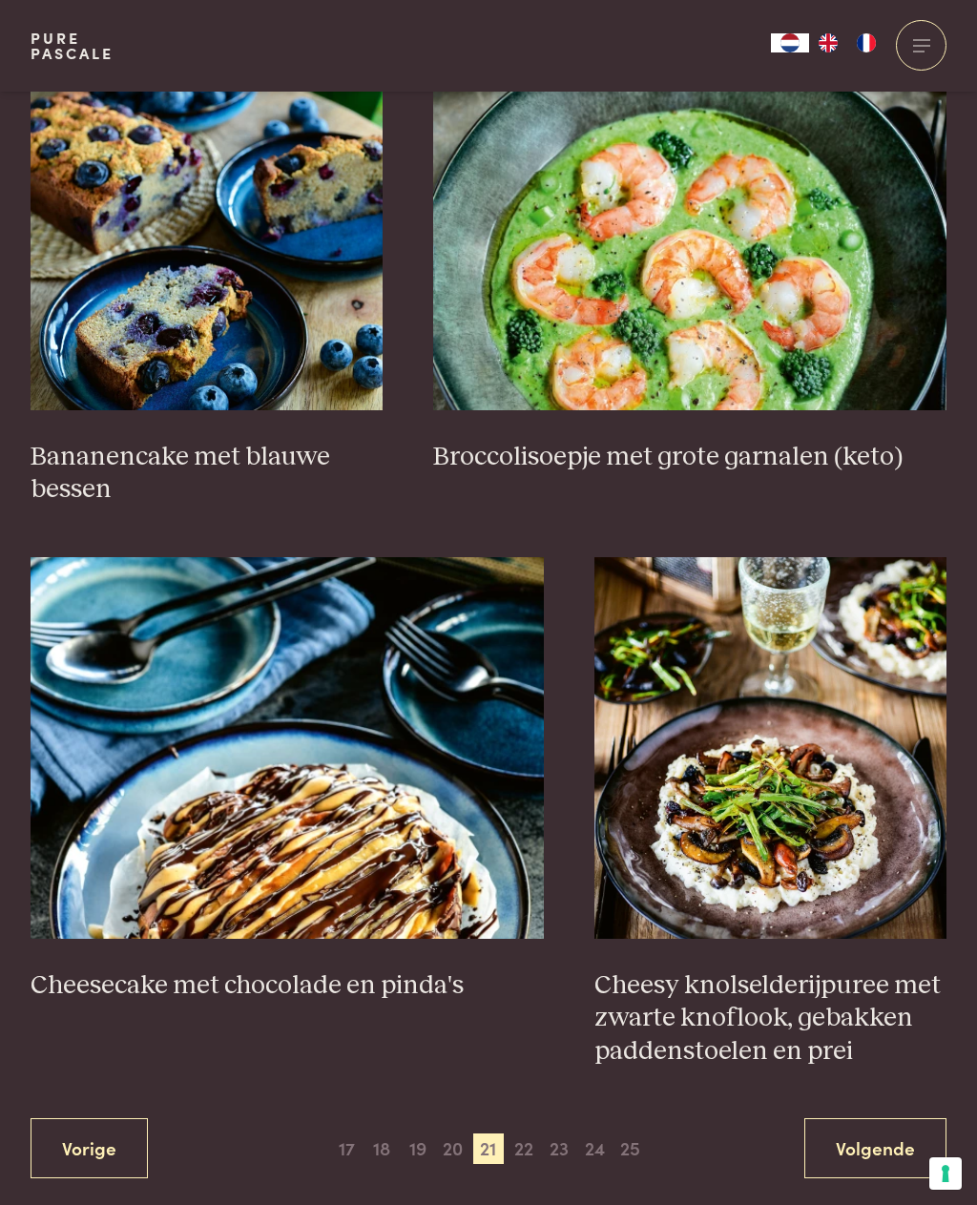
click at [523, 1139] on span "22" at bounding box center [523, 1148] width 31 height 31
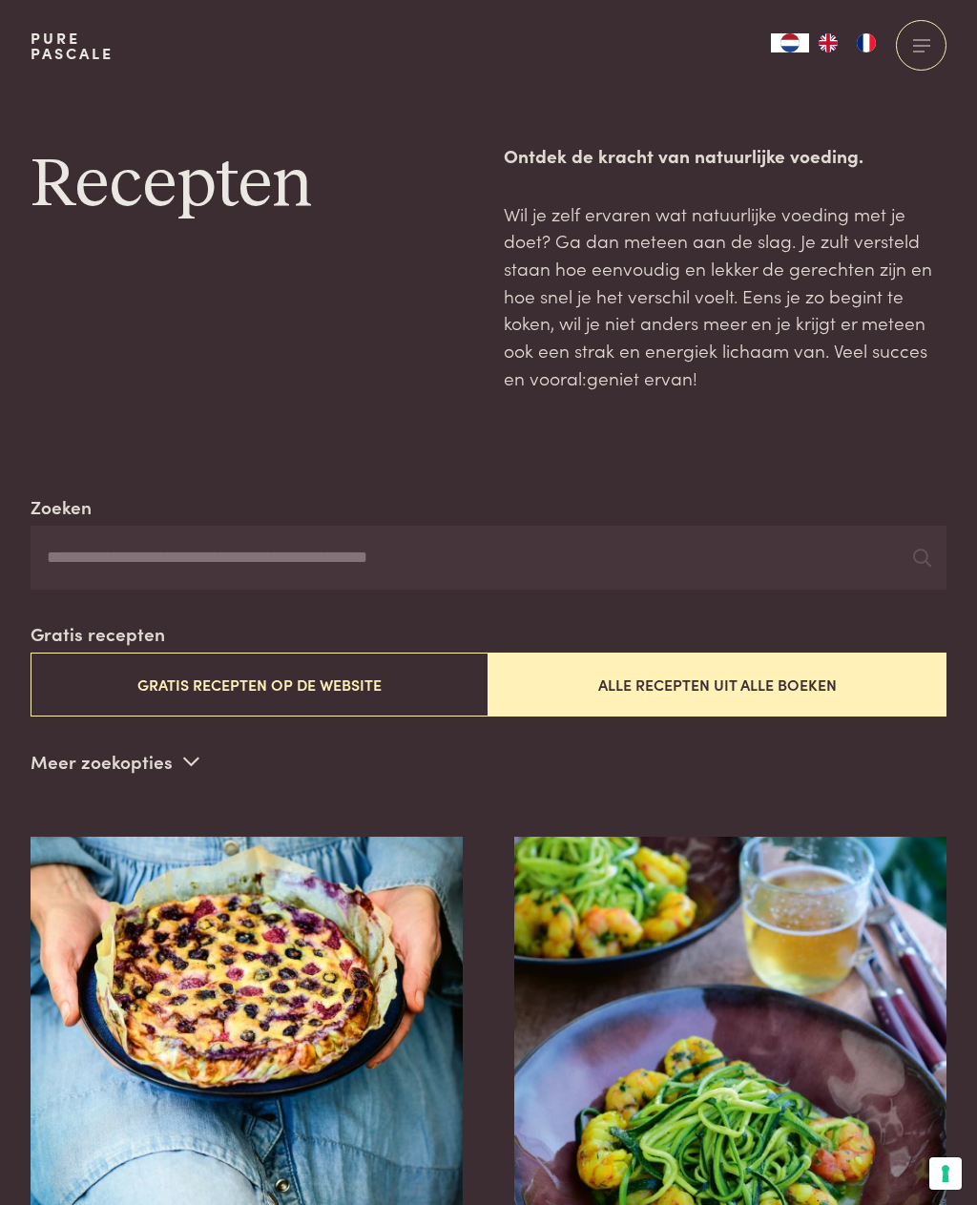
click at [322, 552] on input "Zoeken" at bounding box center [489, 558] width 916 height 65
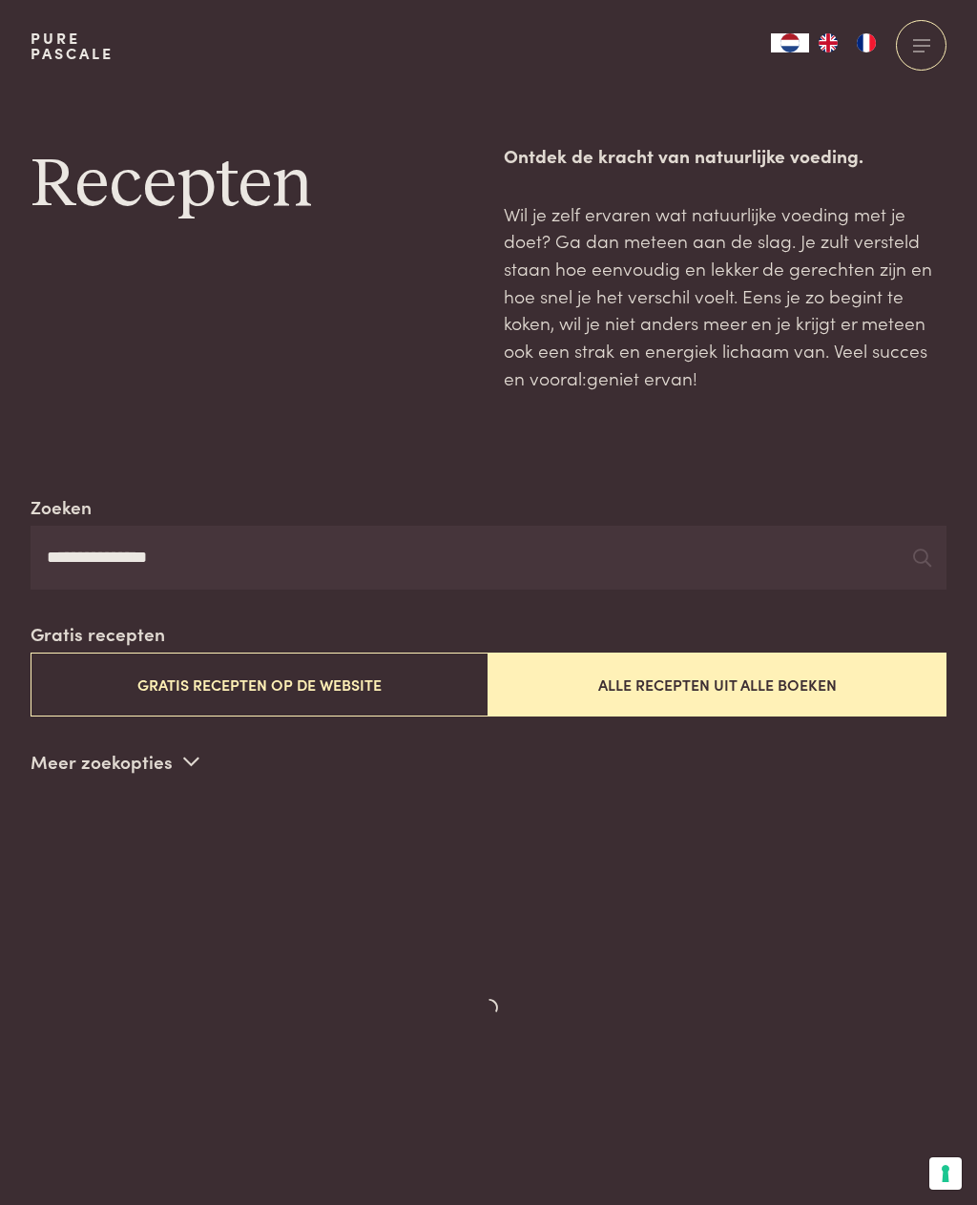
click at [915, 549] on icon at bounding box center [922, 558] width 18 height 18
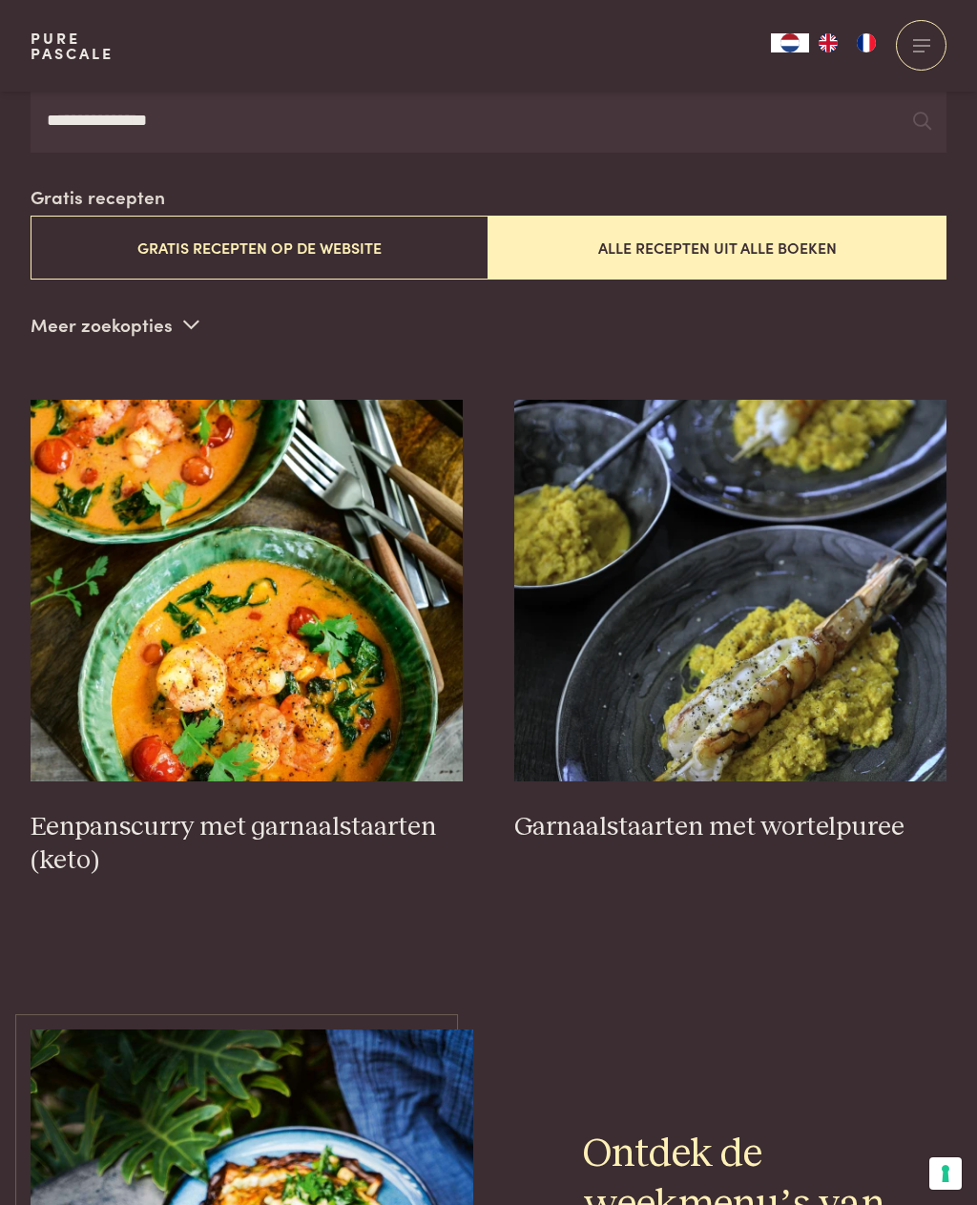
scroll to position [417, 0]
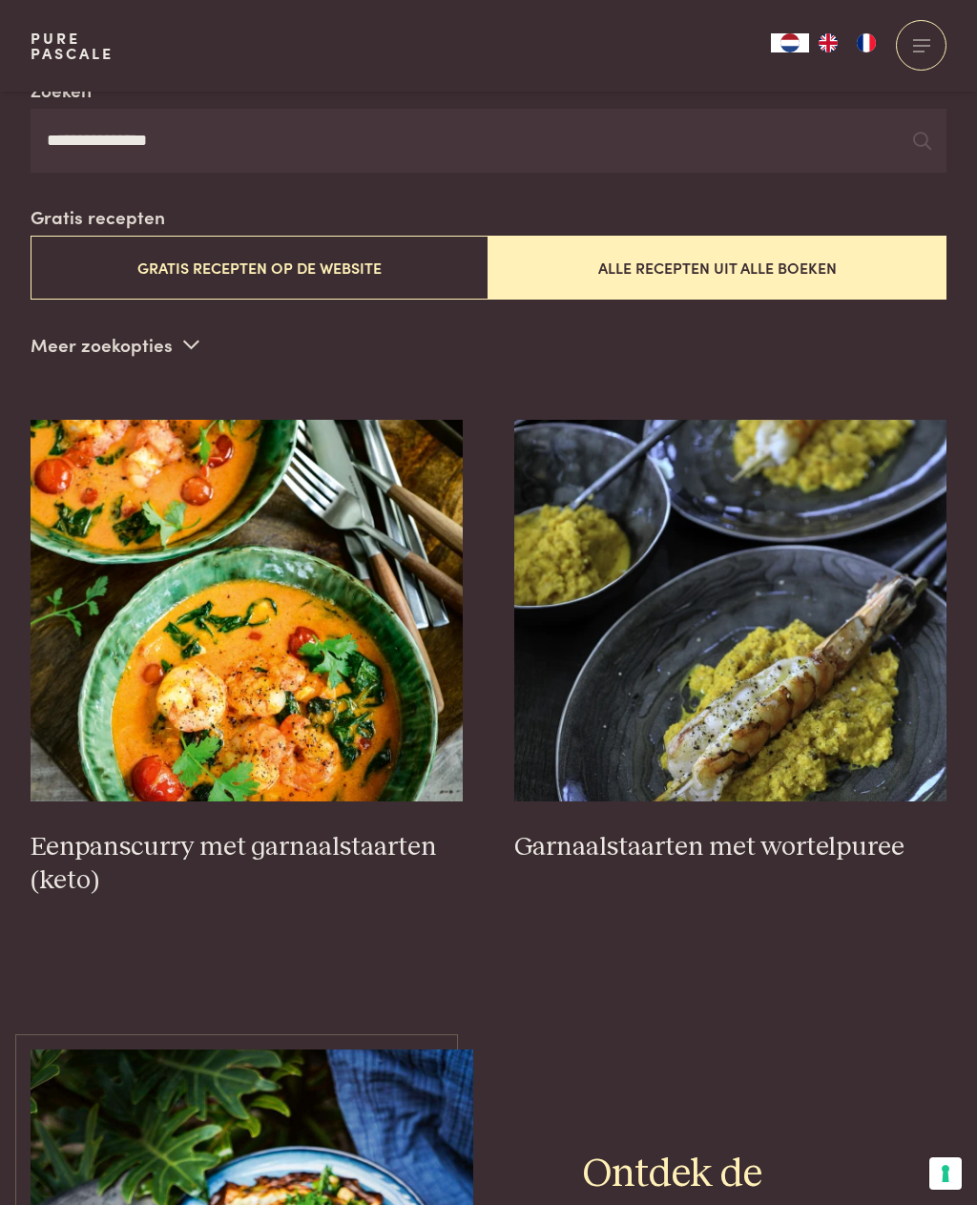
click at [341, 845] on h3 "Eenpanscurry met garnaalstaarten (keto)" at bounding box center [247, 864] width 433 height 66
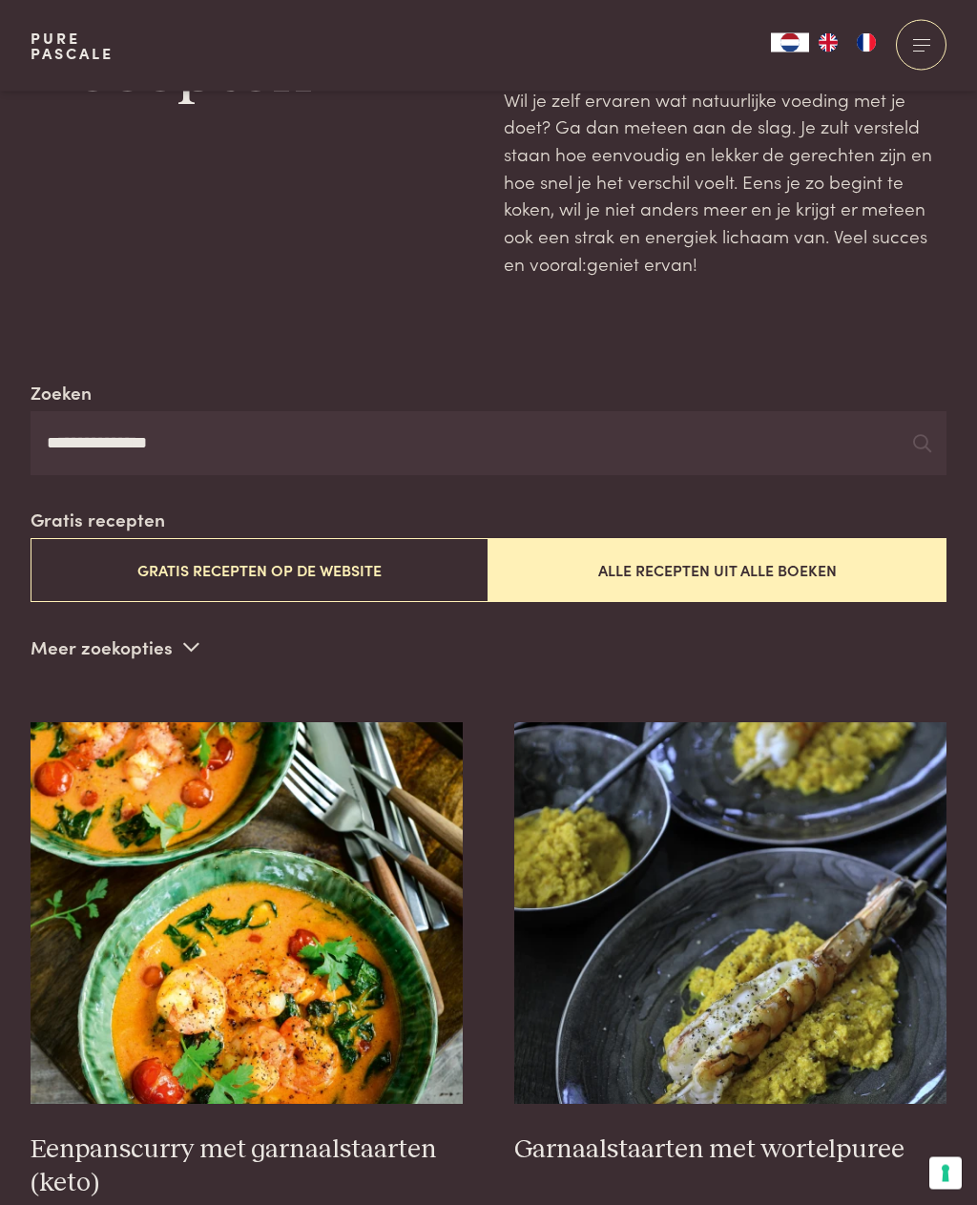
scroll to position [0, 0]
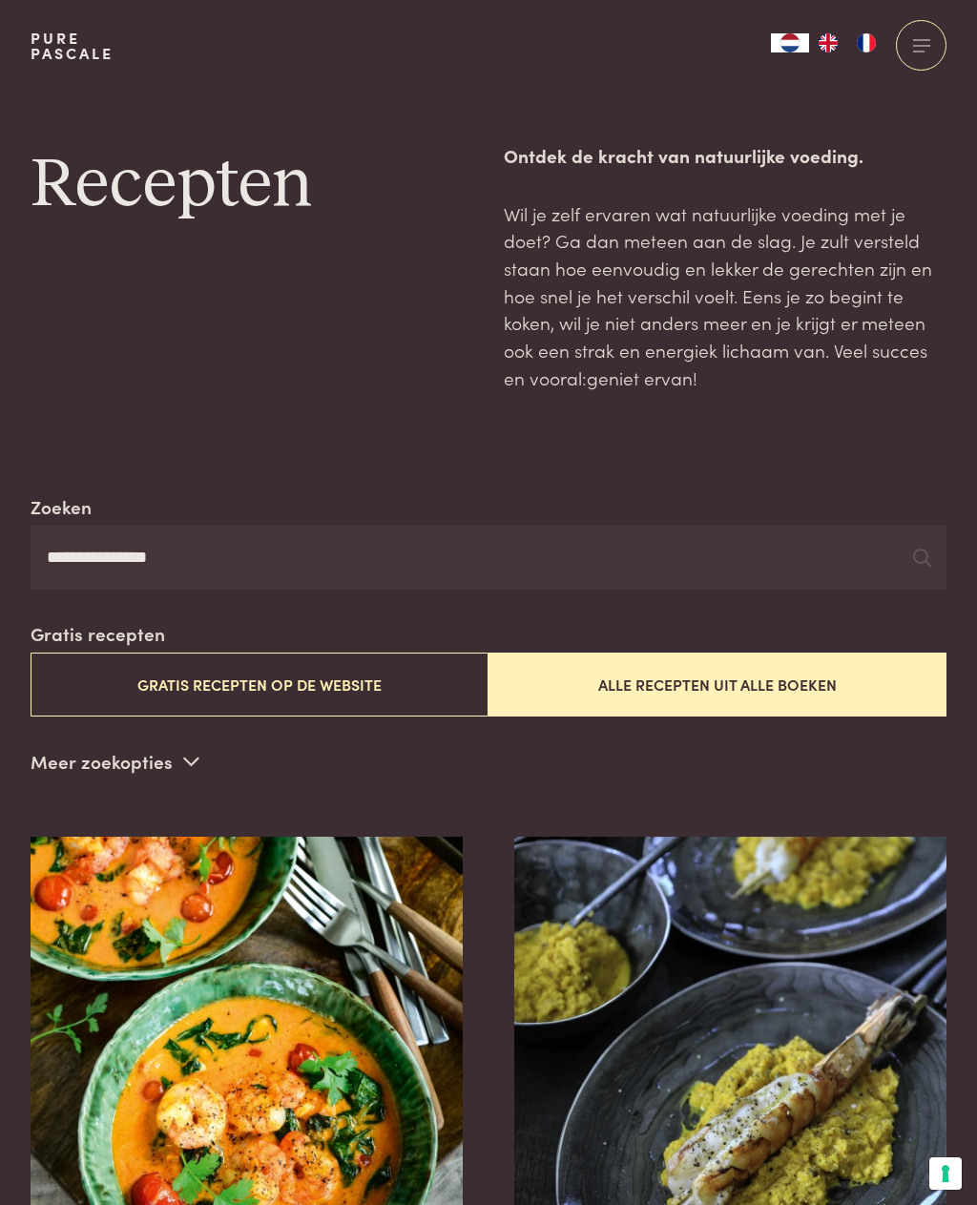
click at [223, 557] on input "**********" at bounding box center [489, 558] width 916 height 65
type input "*"
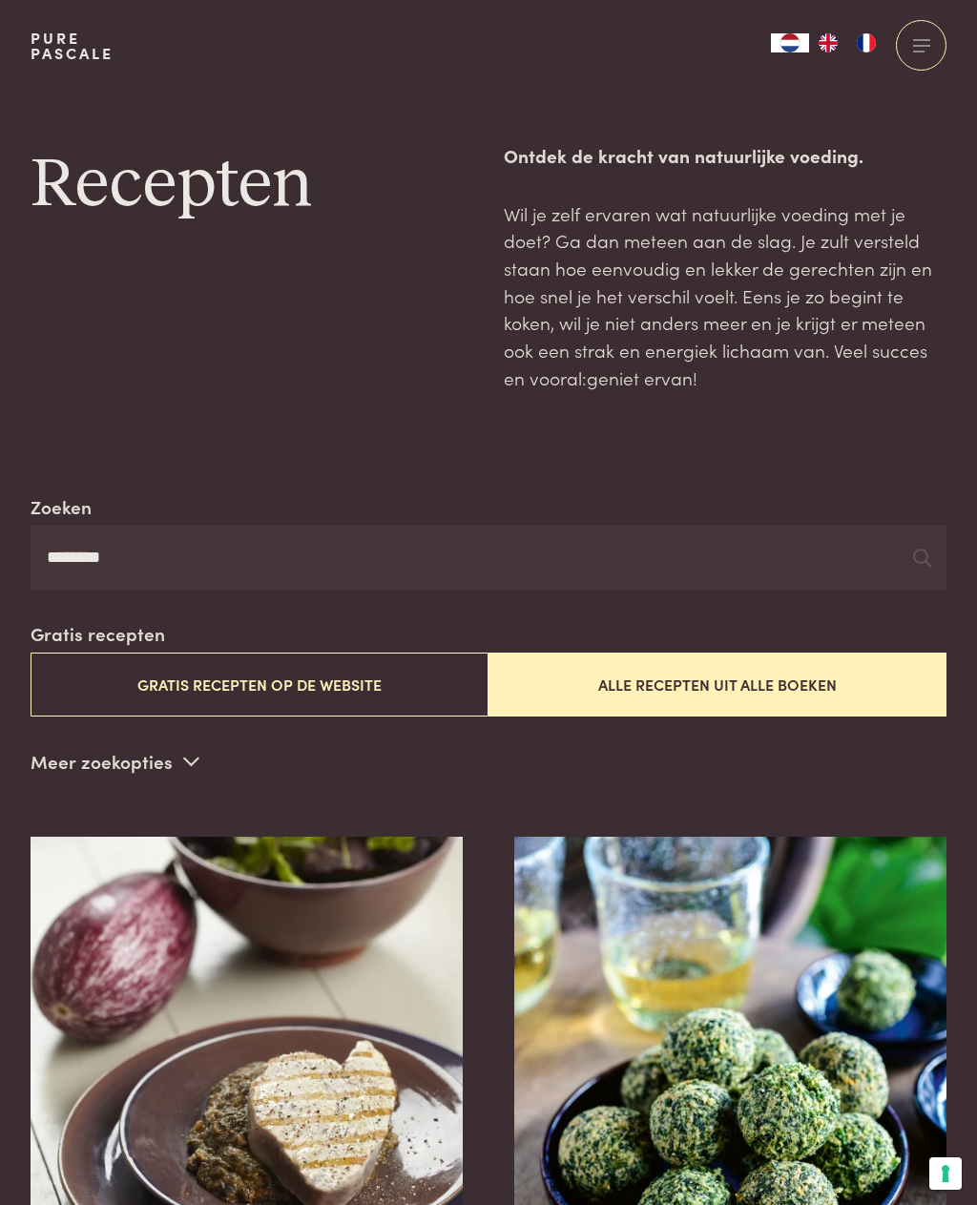
type input "********"
click at [922, 551] on icon at bounding box center [922, 558] width 18 height 18
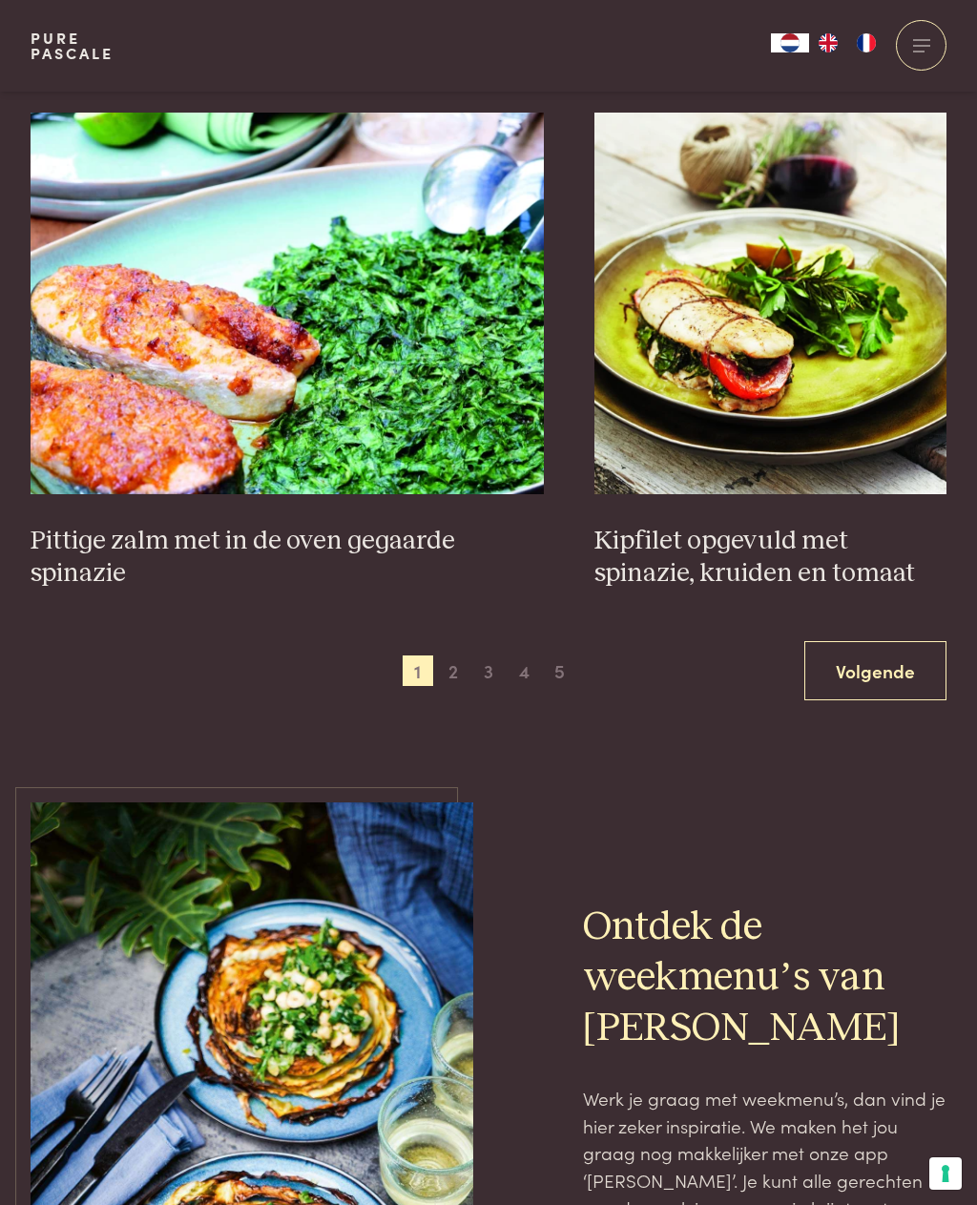
click at [465, 655] on span "2" at bounding box center [453, 670] width 31 height 31
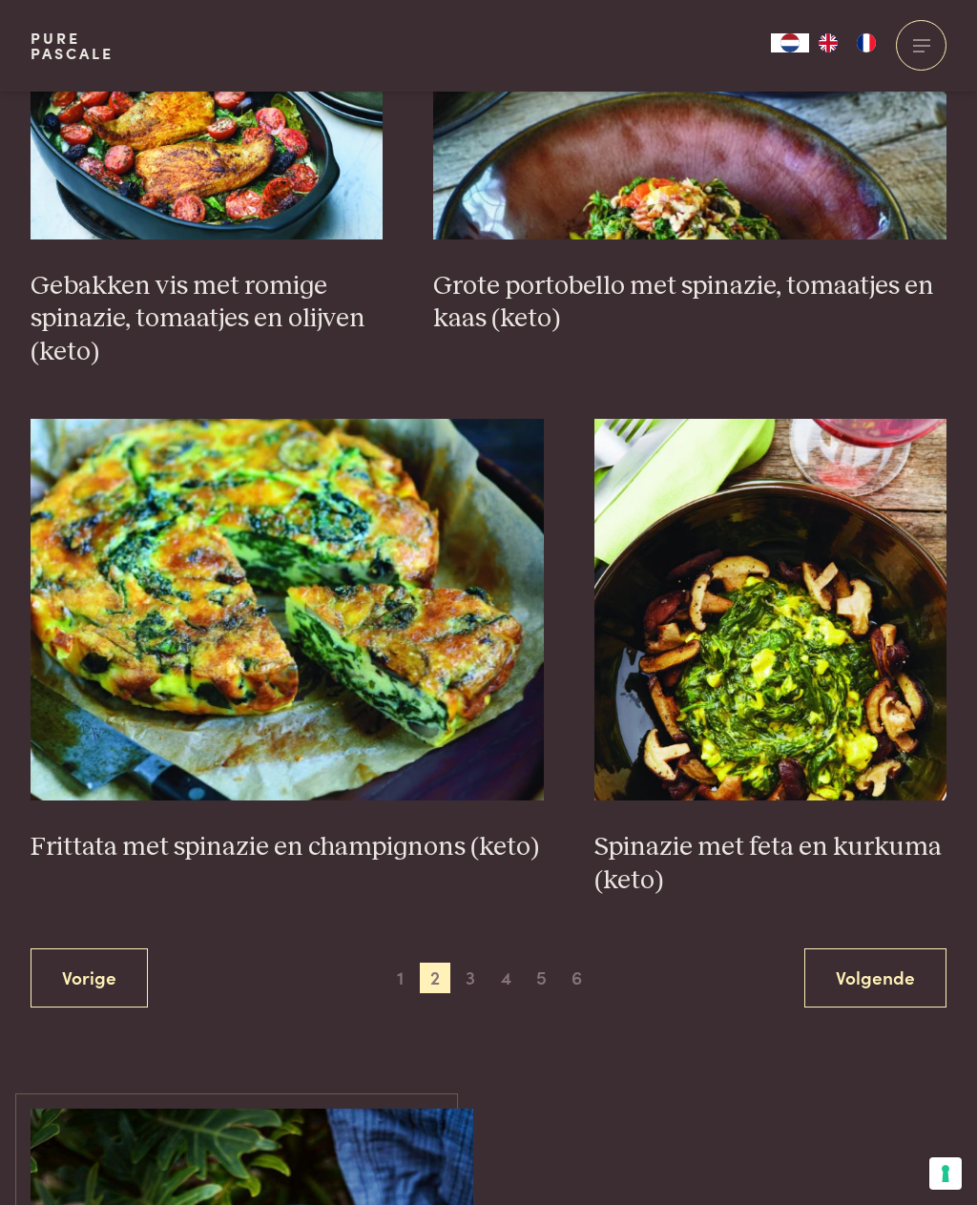
click at [471, 966] on span "3" at bounding box center [470, 978] width 31 height 31
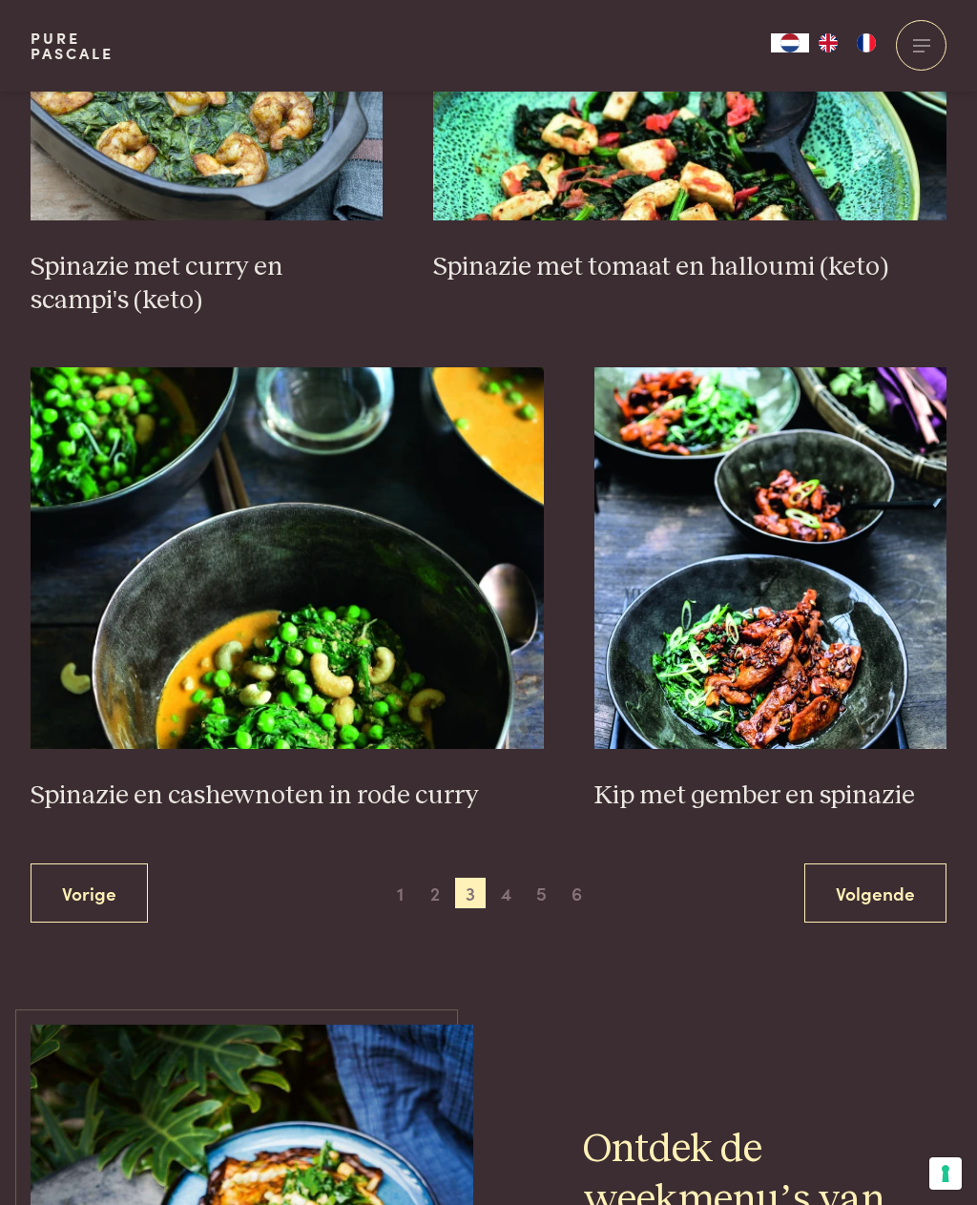
click at [512, 885] on span "4" at bounding box center [506, 893] width 31 height 31
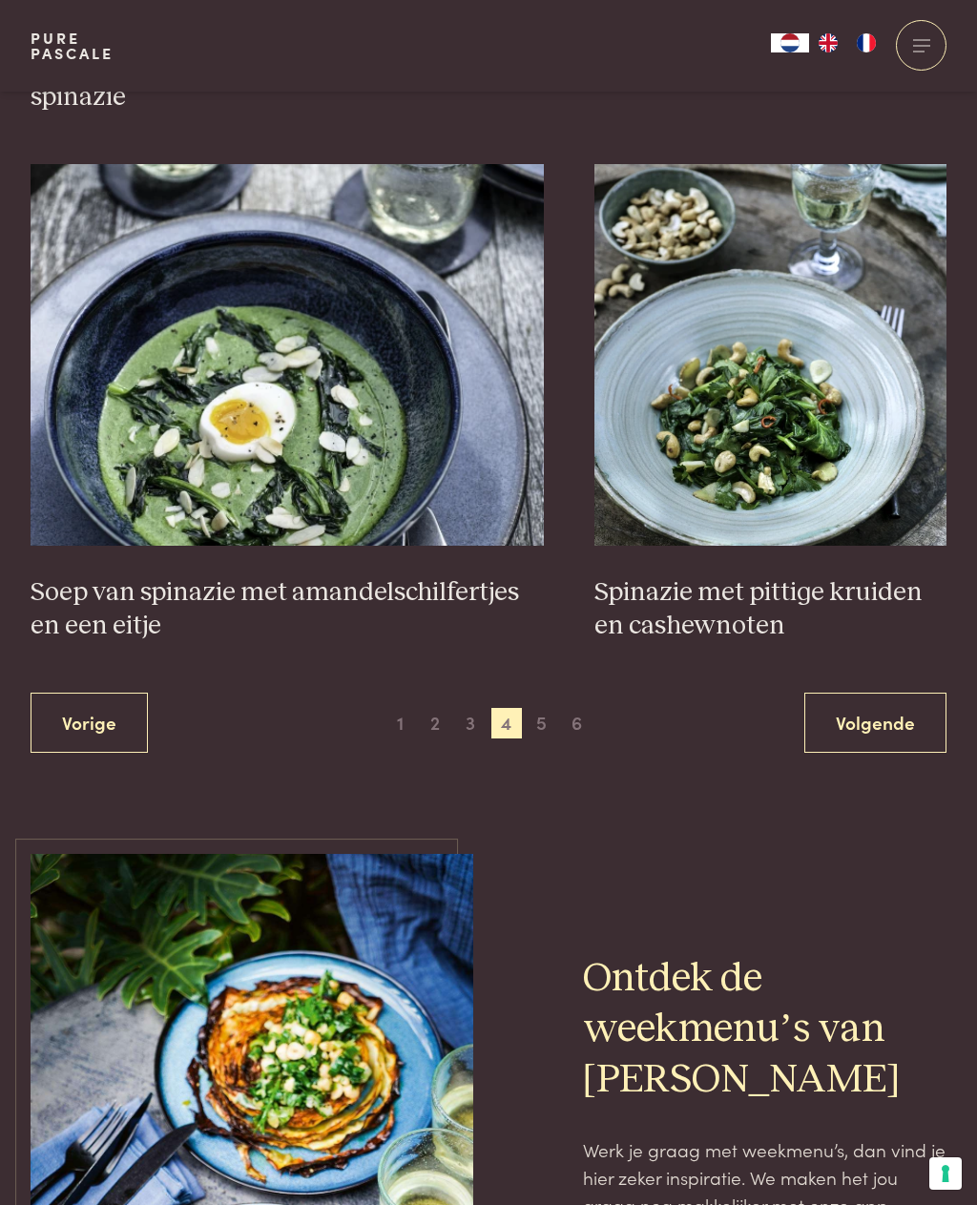
click at [552, 708] on span "5" at bounding box center [542, 723] width 31 height 31
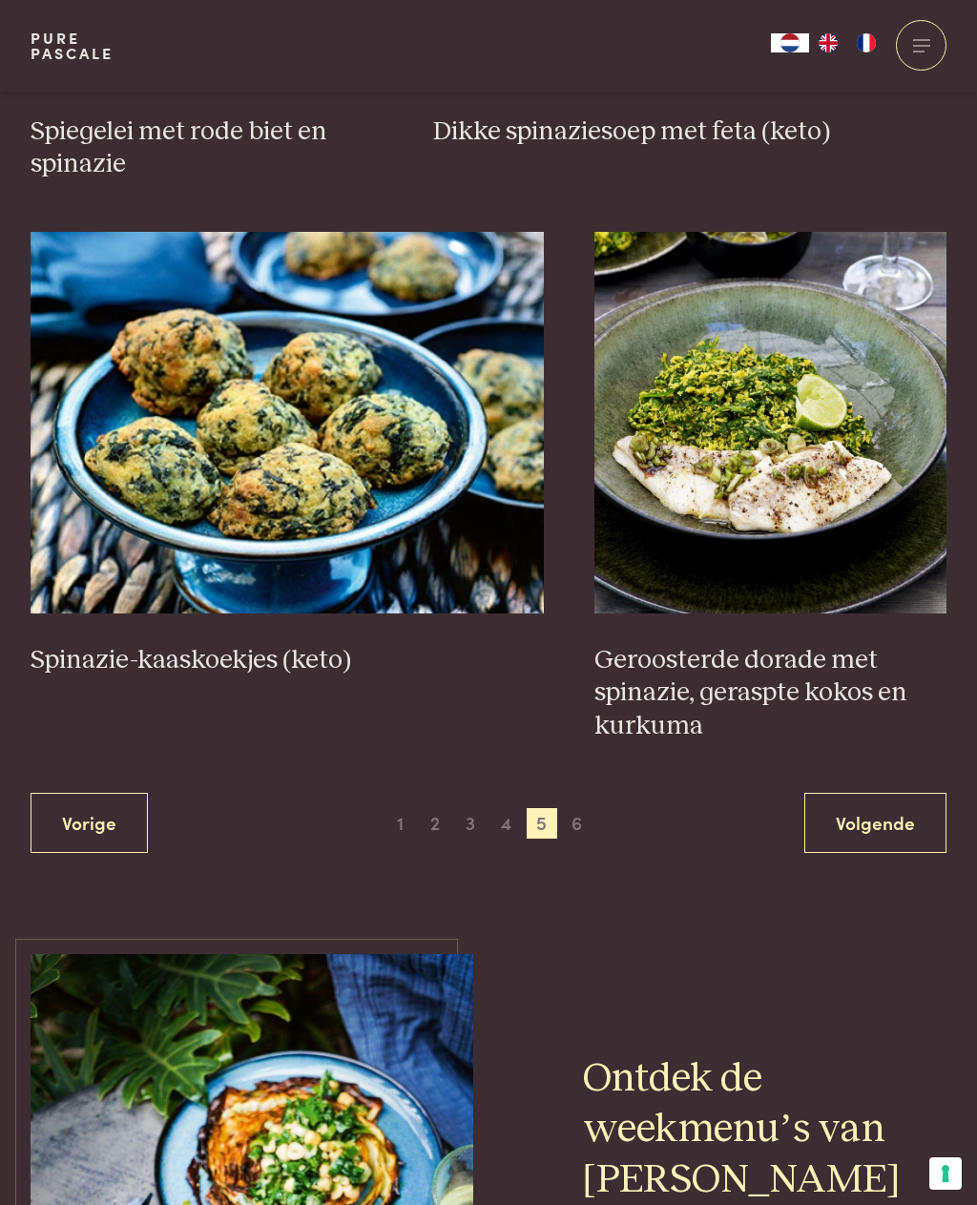
click at [579, 808] on span "6" at bounding box center [577, 823] width 31 height 31
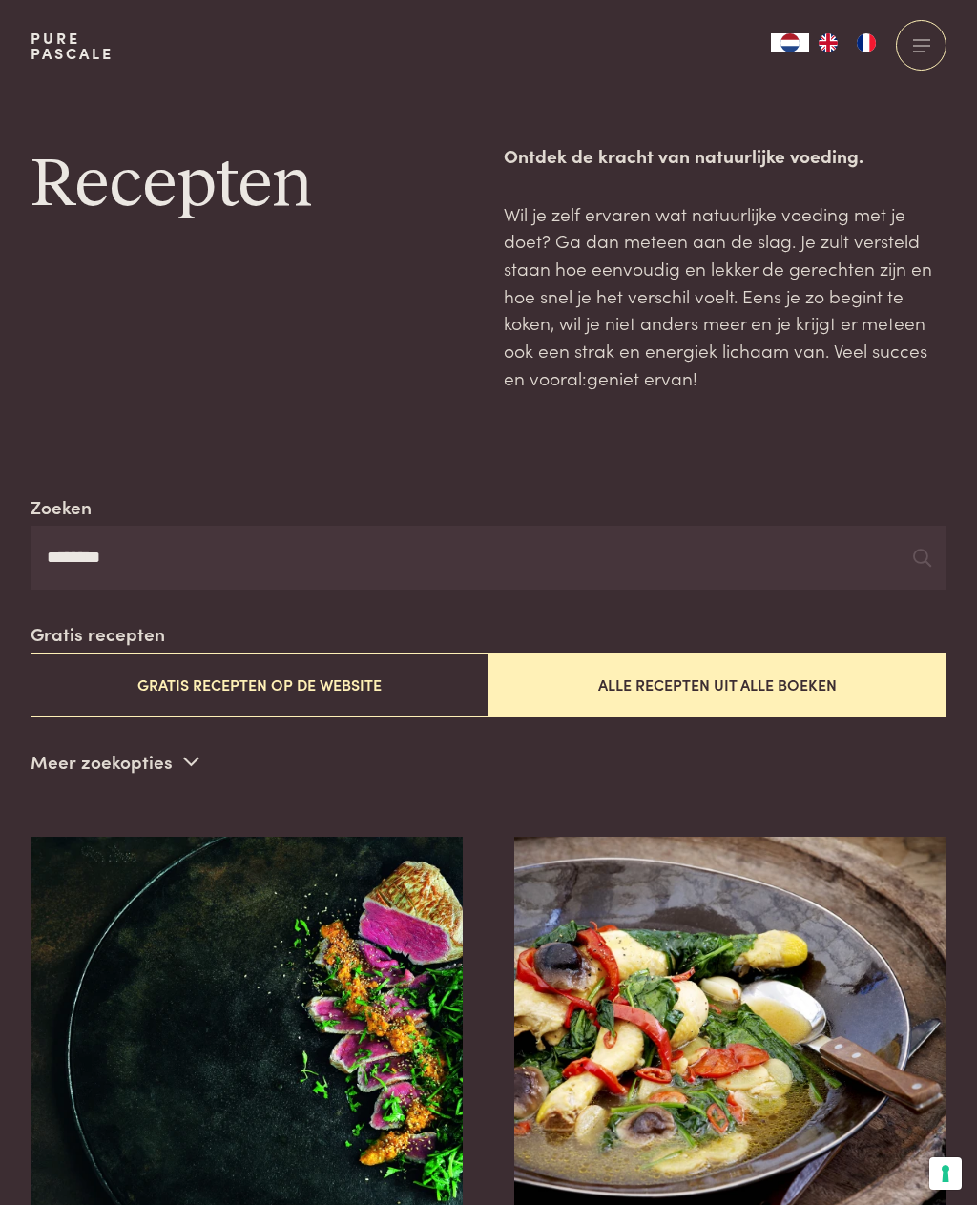
click at [321, 683] on button "Gratis recepten op de website" at bounding box center [260, 685] width 458 height 64
